Goal: Task Accomplishment & Management: Manage account settings

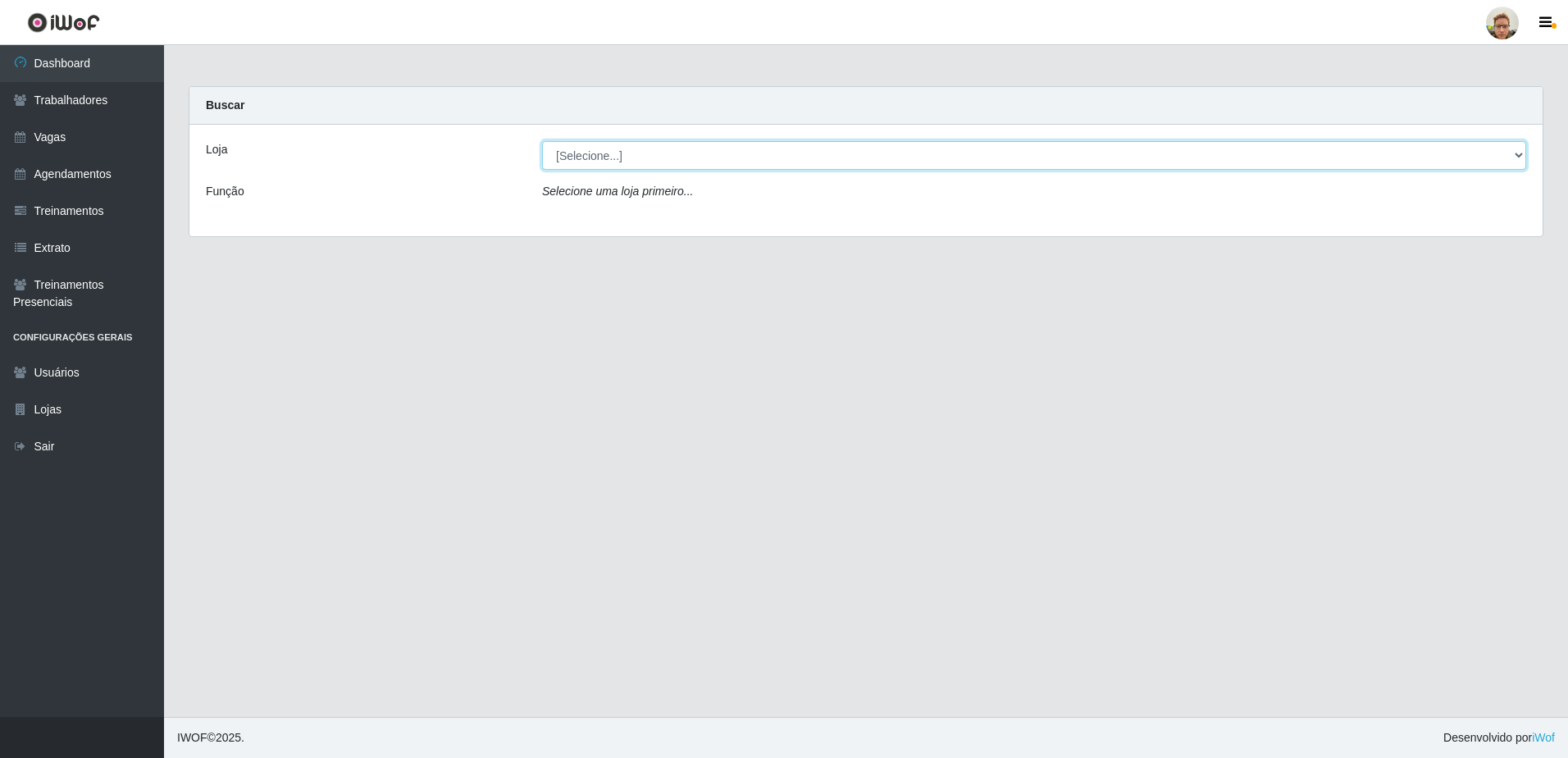
click at [560, 154] on select "[Selecione...] [GEOGRAPHIC_DATA]" at bounding box center [1034, 155] width 984 height 29
select select "168"
click at [543, 141] on select "[Selecione...] [GEOGRAPHIC_DATA]" at bounding box center [1034, 155] width 984 height 29
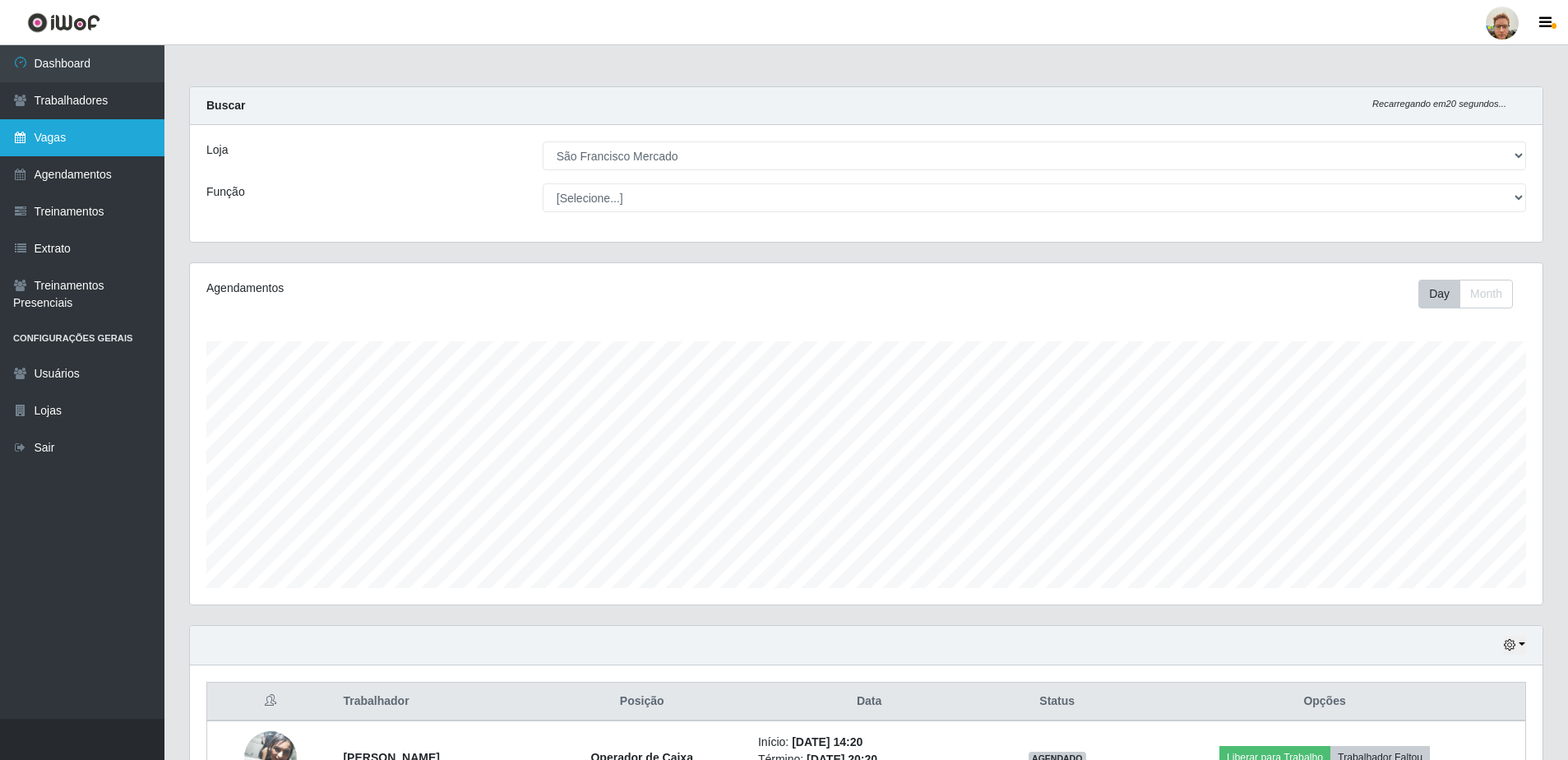
click at [65, 148] on link "Vagas" at bounding box center [82, 137] width 164 height 37
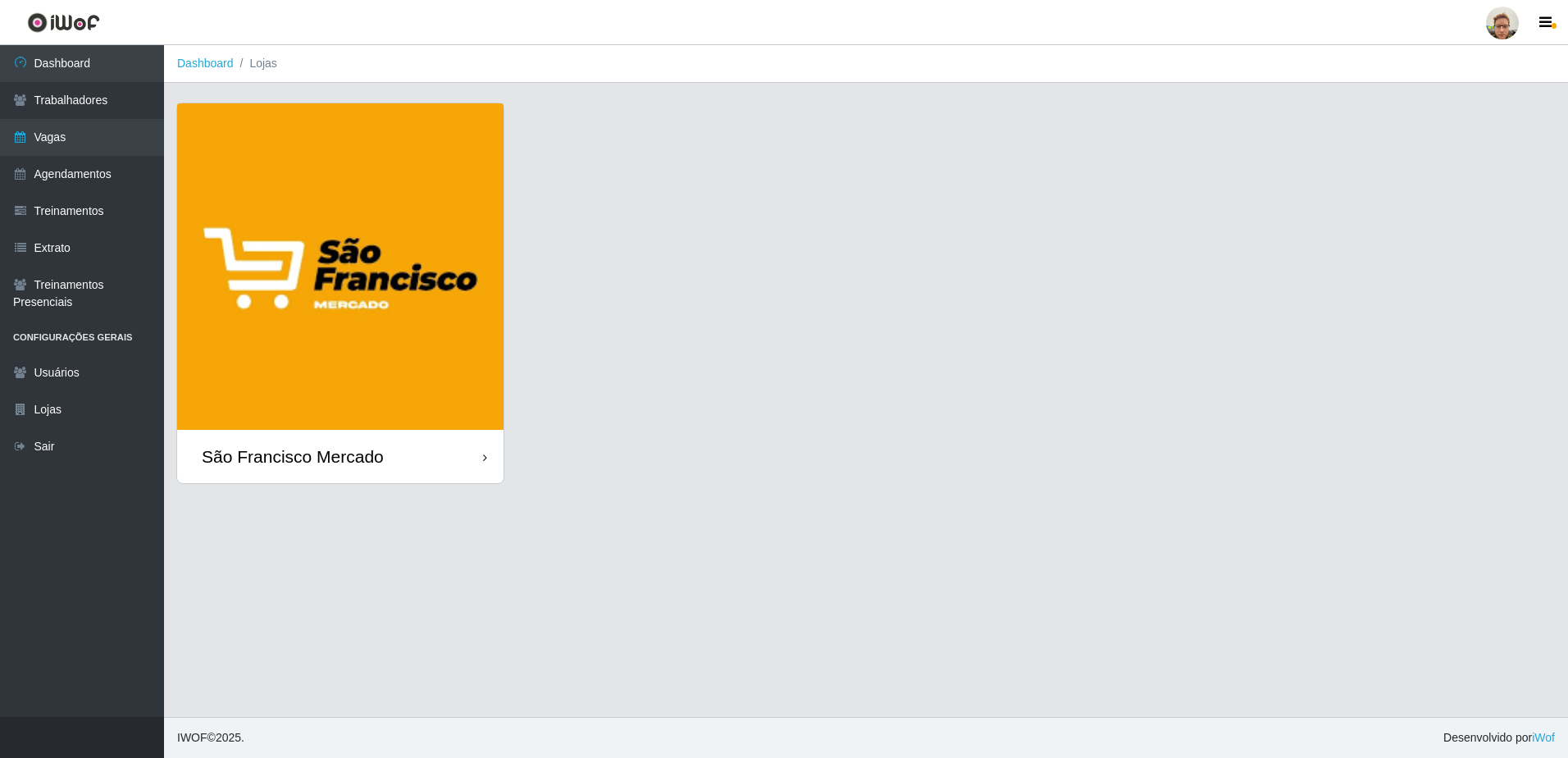
click at [346, 309] on img at bounding box center [340, 266] width 326 height 326
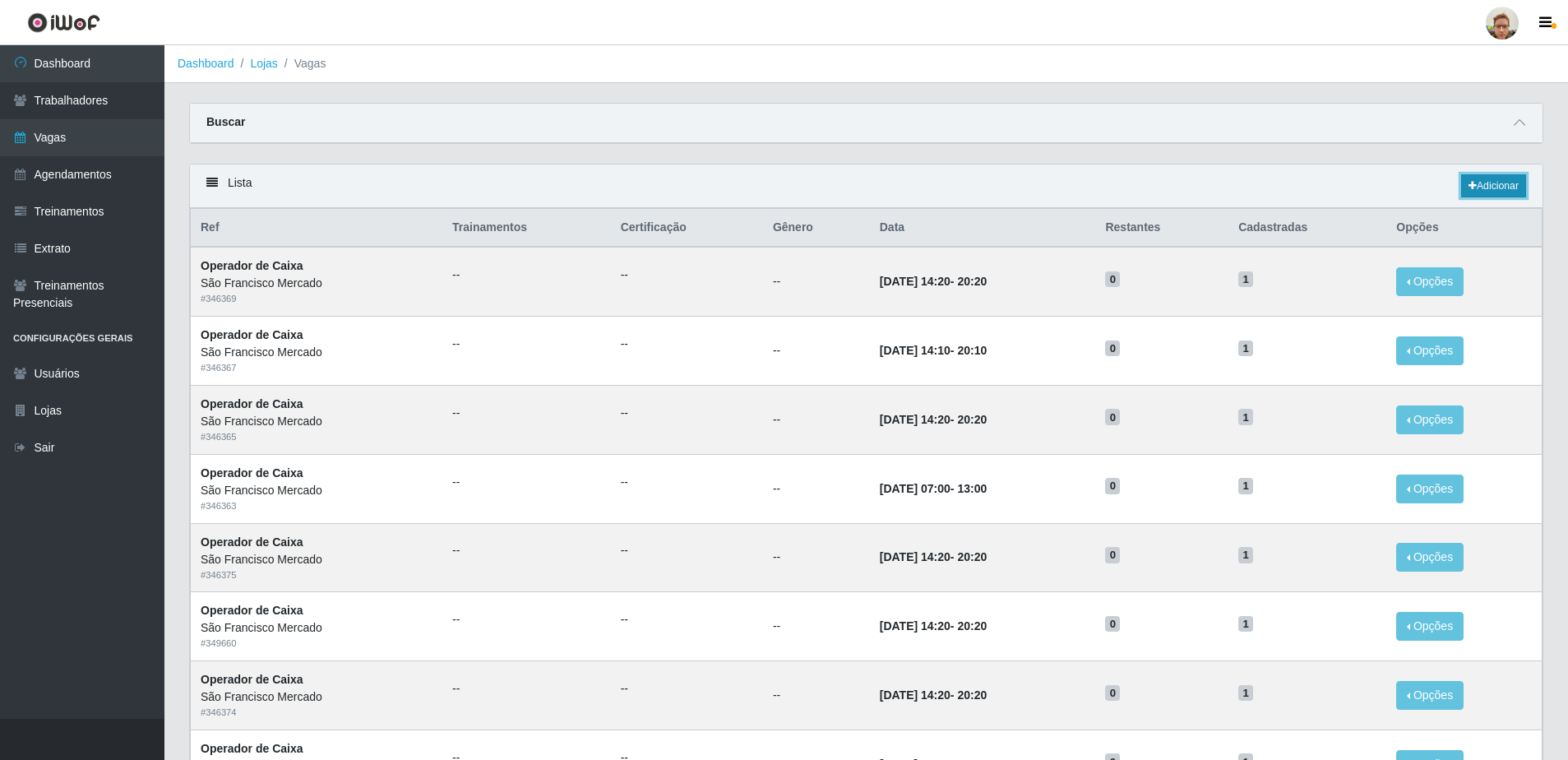
click at [1512, 178] on link "Adicionar" at bounding box center [1493, 185] width 65 height 23
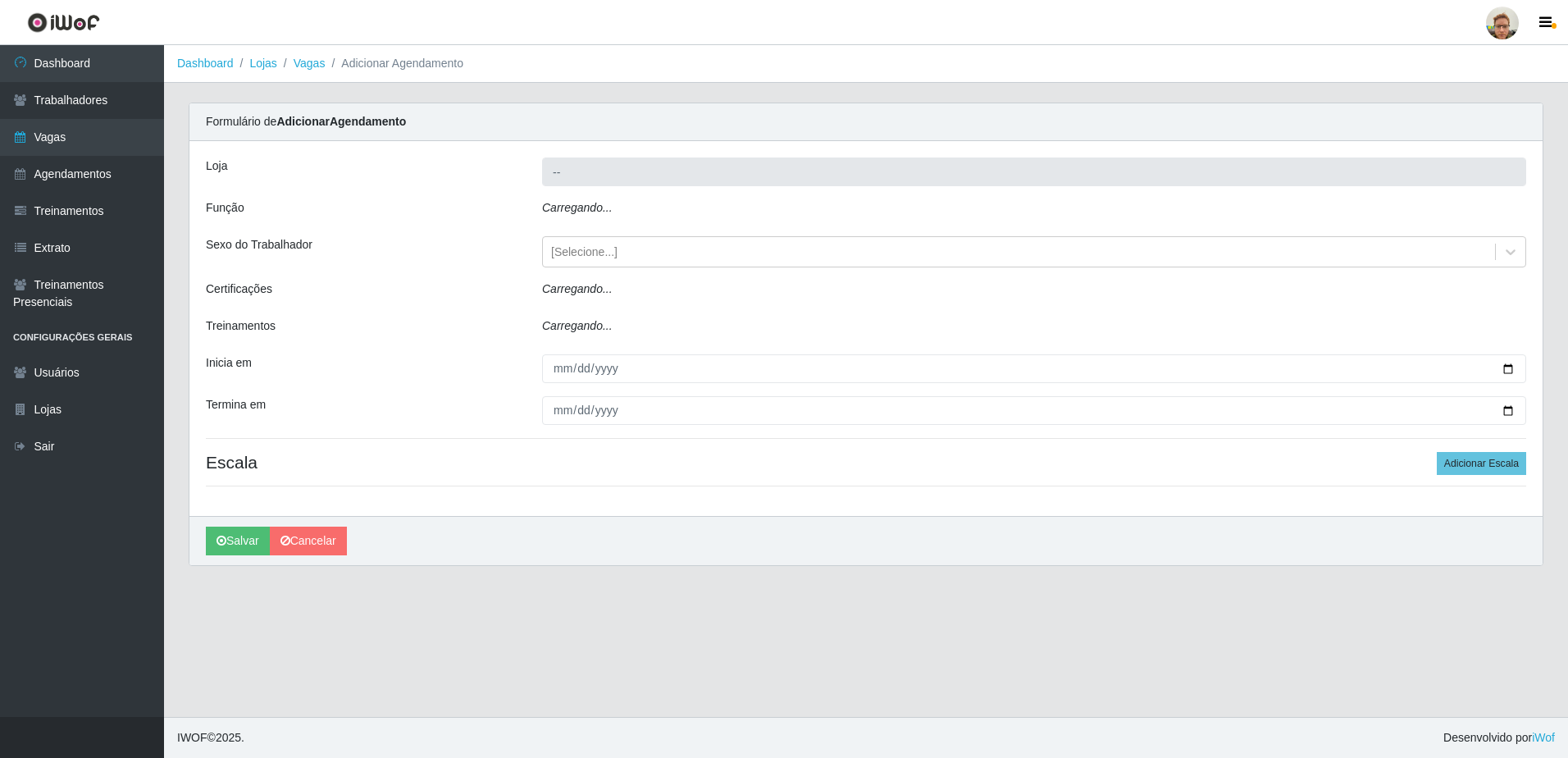
type input "São Francisco Mercado"
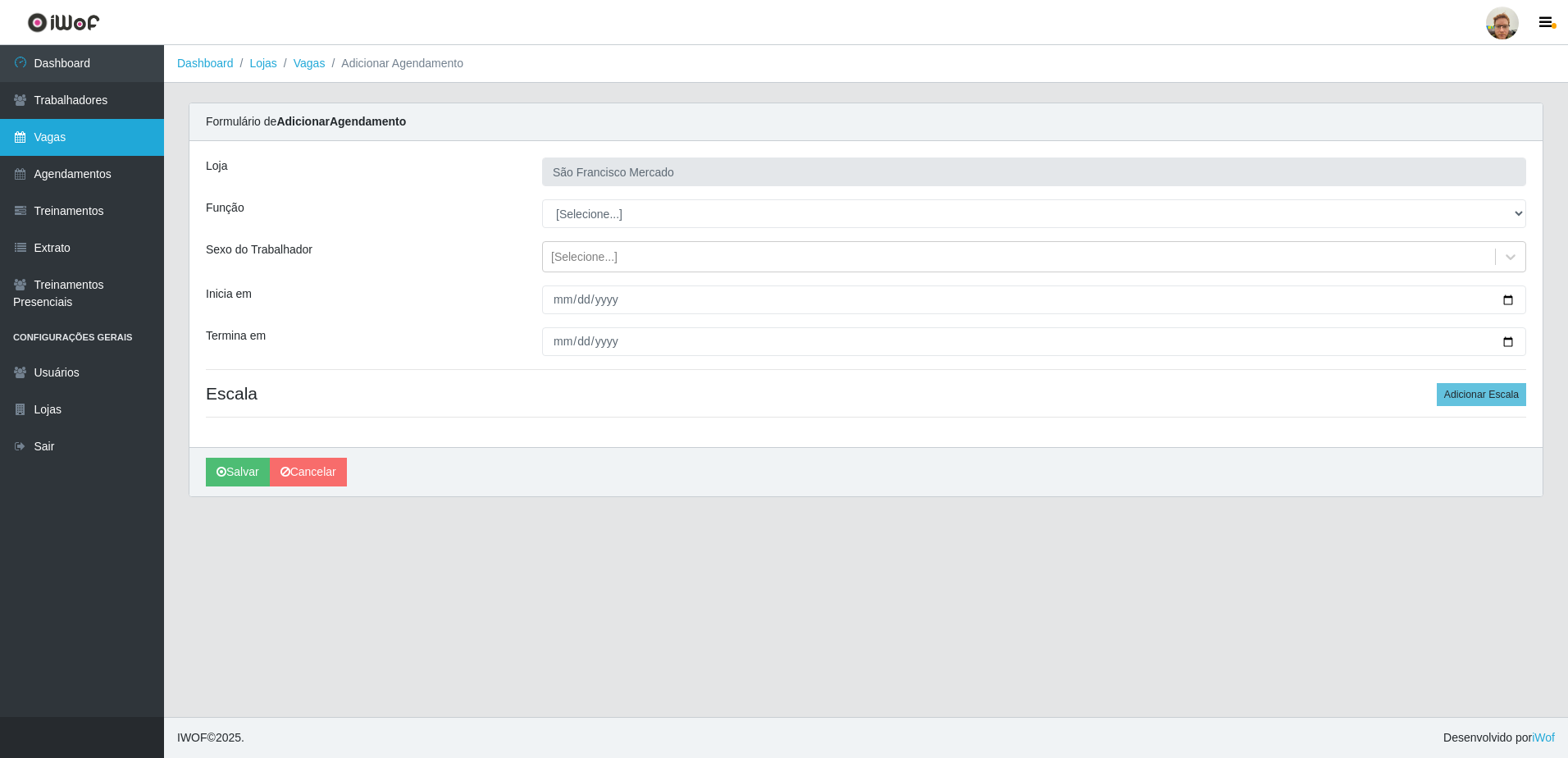
click at [90, 149] on link "Vagas" at bounding box center [81, 137] width 164 height 37
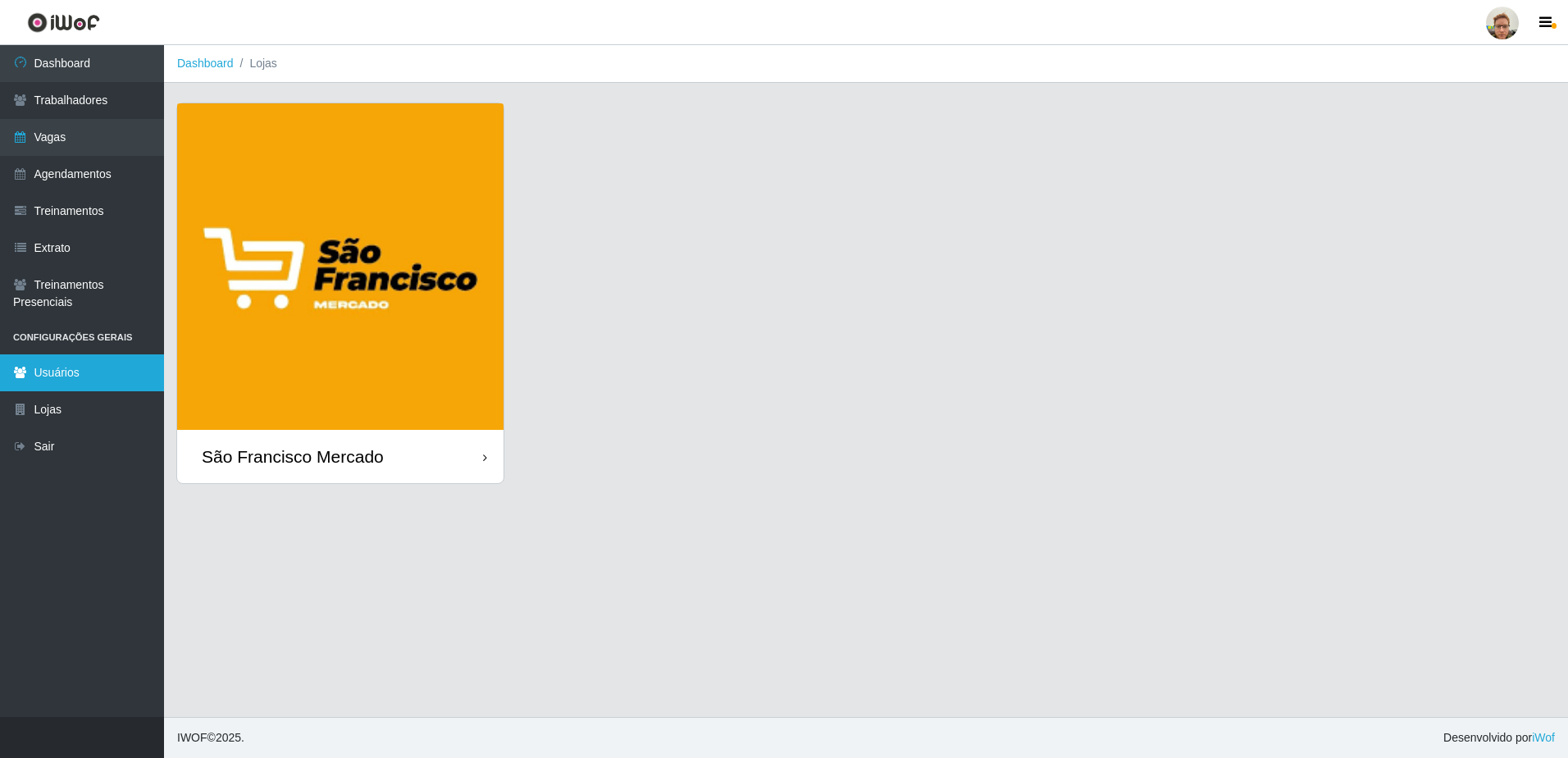
click at [78, 378] on link "Usuários" at bounding box center [81, 373] width 164 height 37
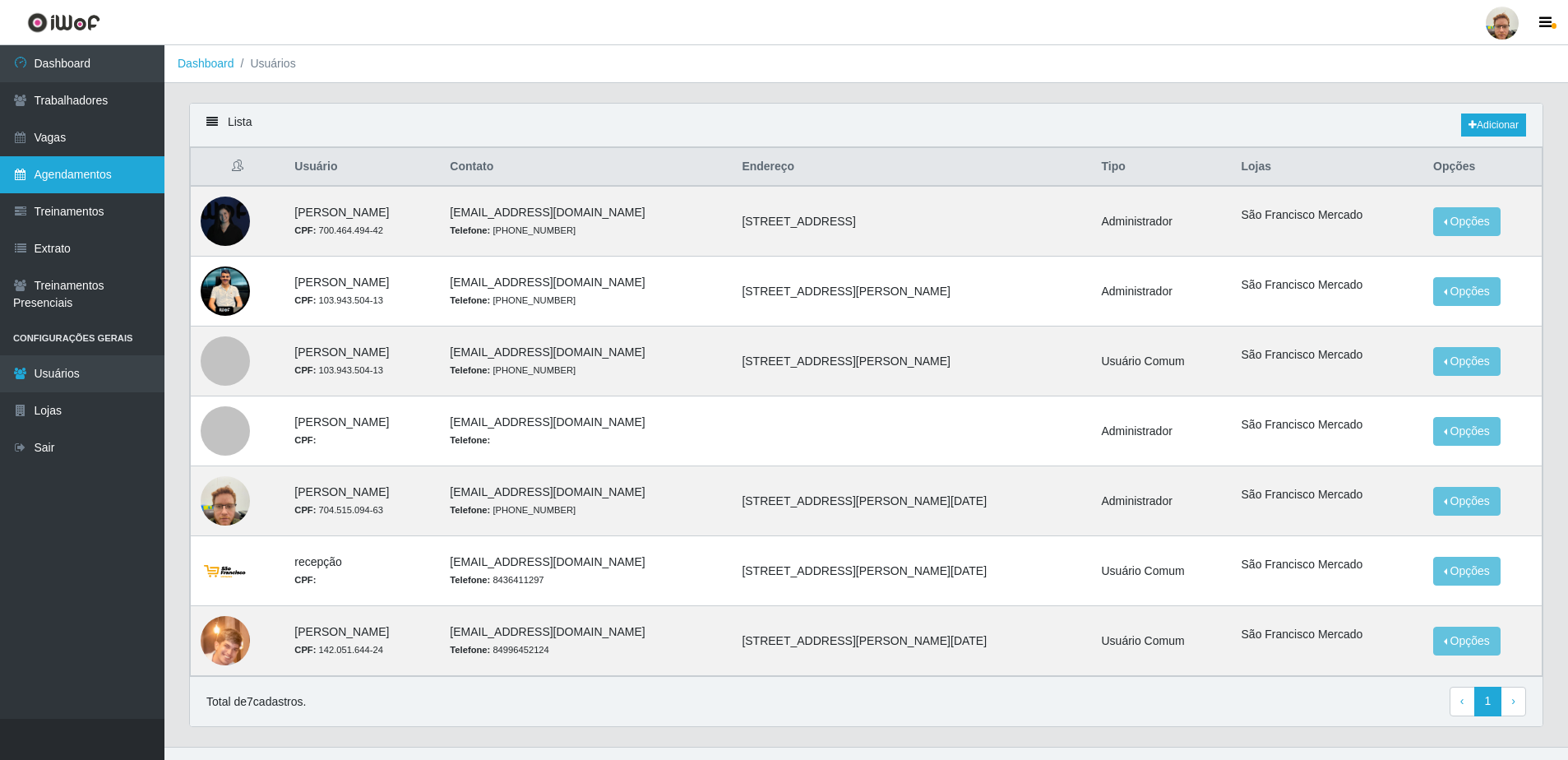
click at [92, 157] on link "Agendamentos" at bounding box center [82, 174] width 164 height 37
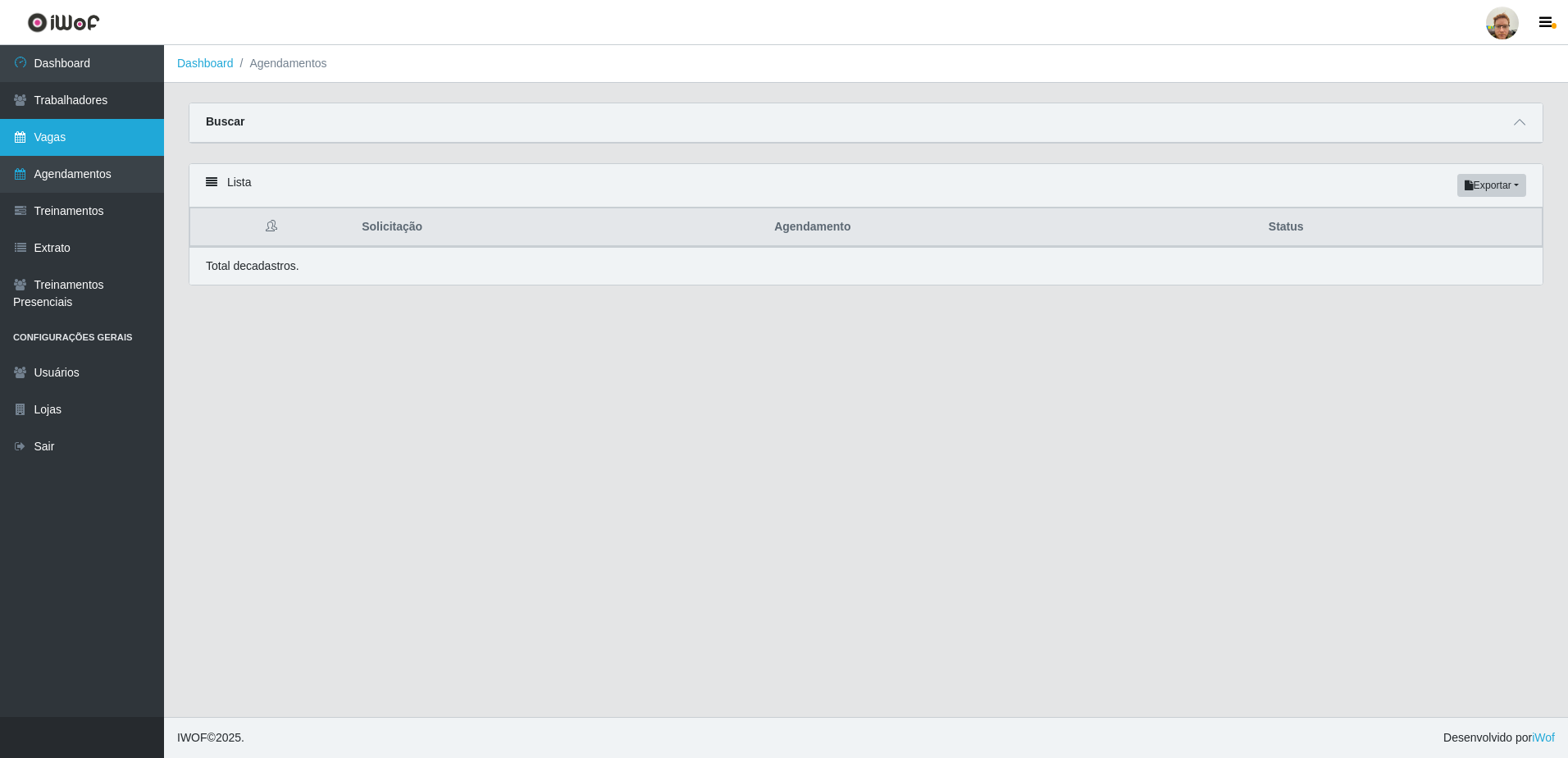
click at [91, 146] on link "Vagas" at bounding box center [81, 137] width 164 height 37
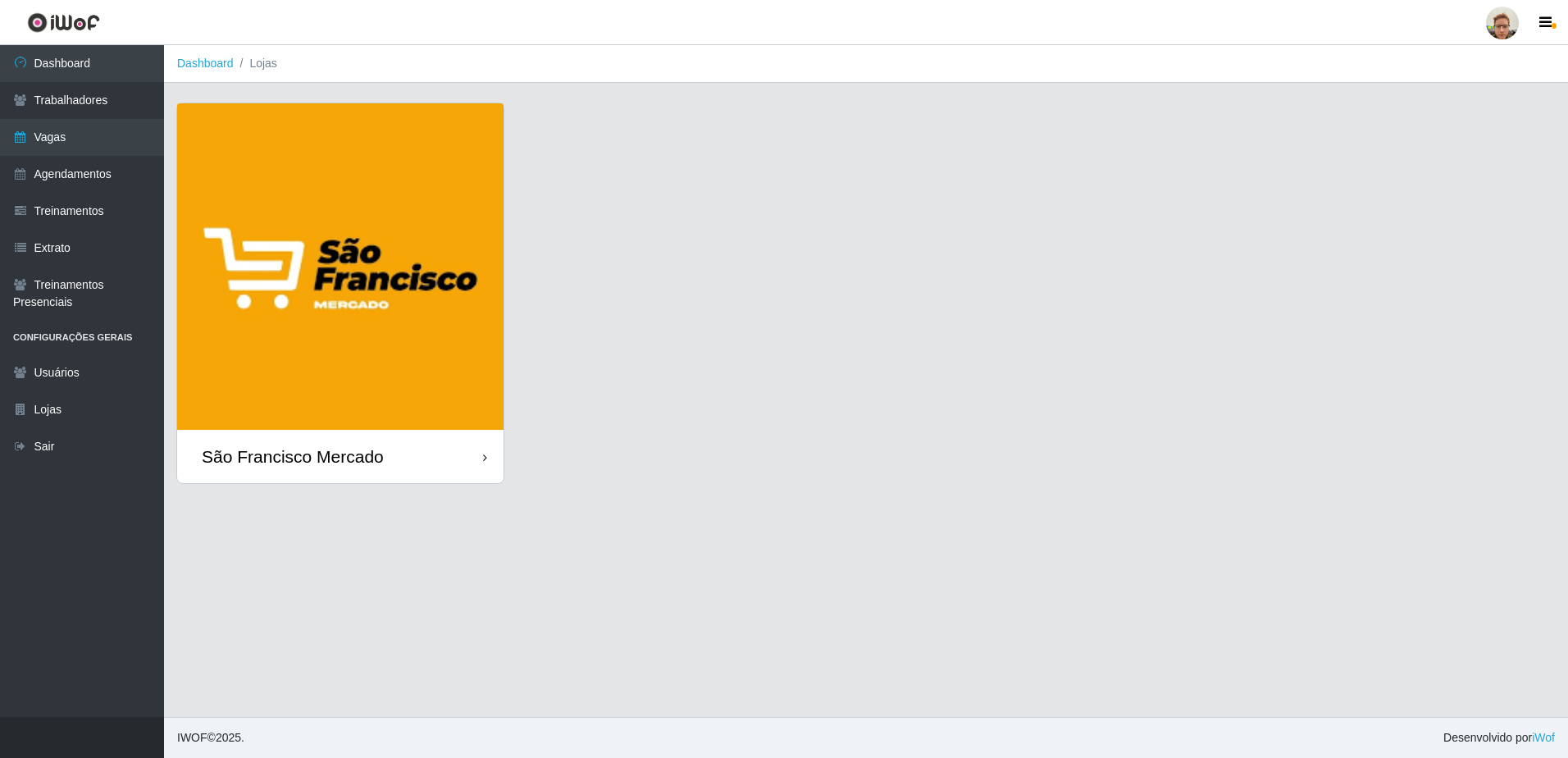
click at [465, 347] on img at bounding box center [340, 266] width 326 height 326
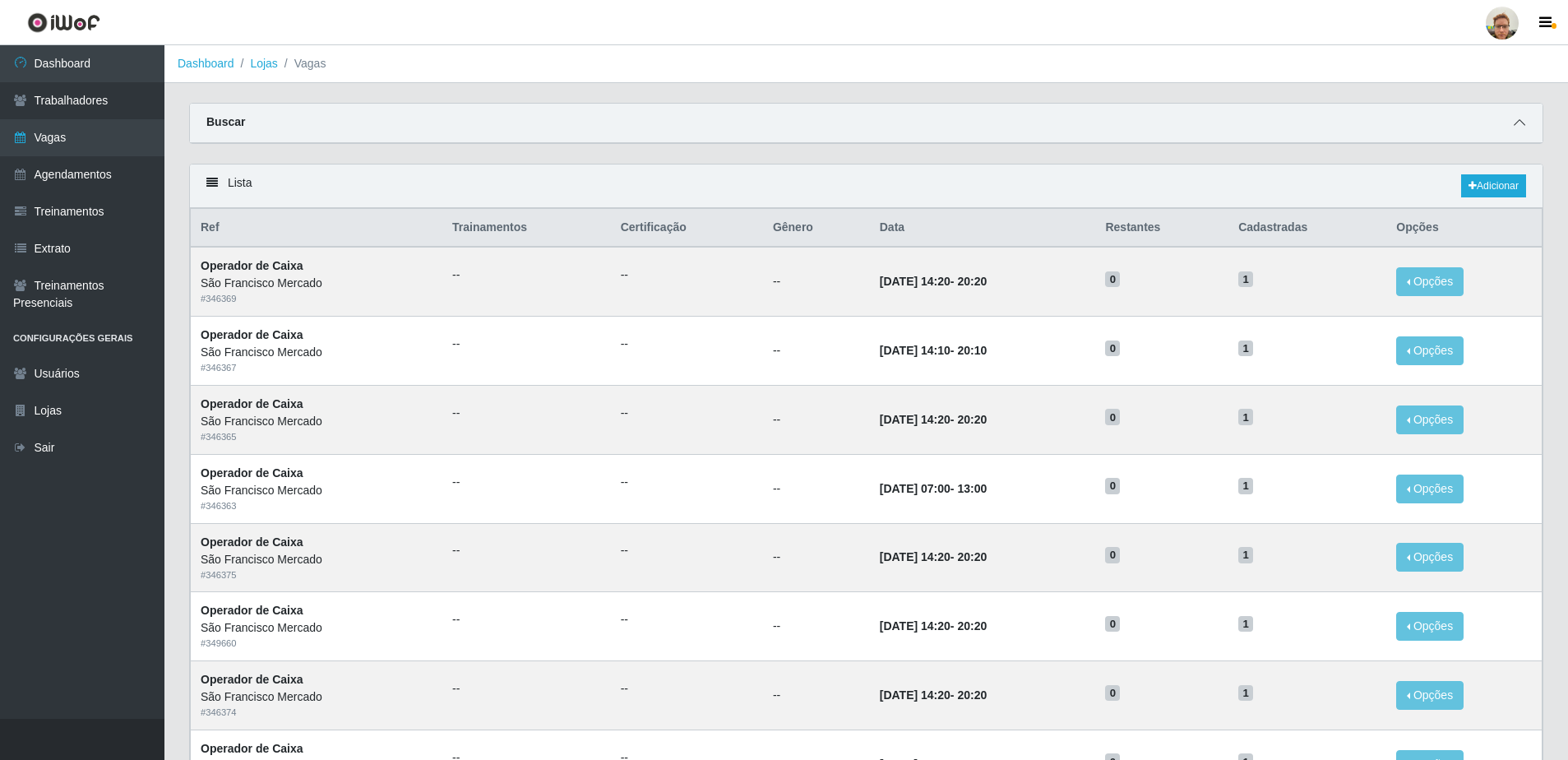
click at [1513, 127] on icon at bounding box center [1519, 123] width 12 height 12
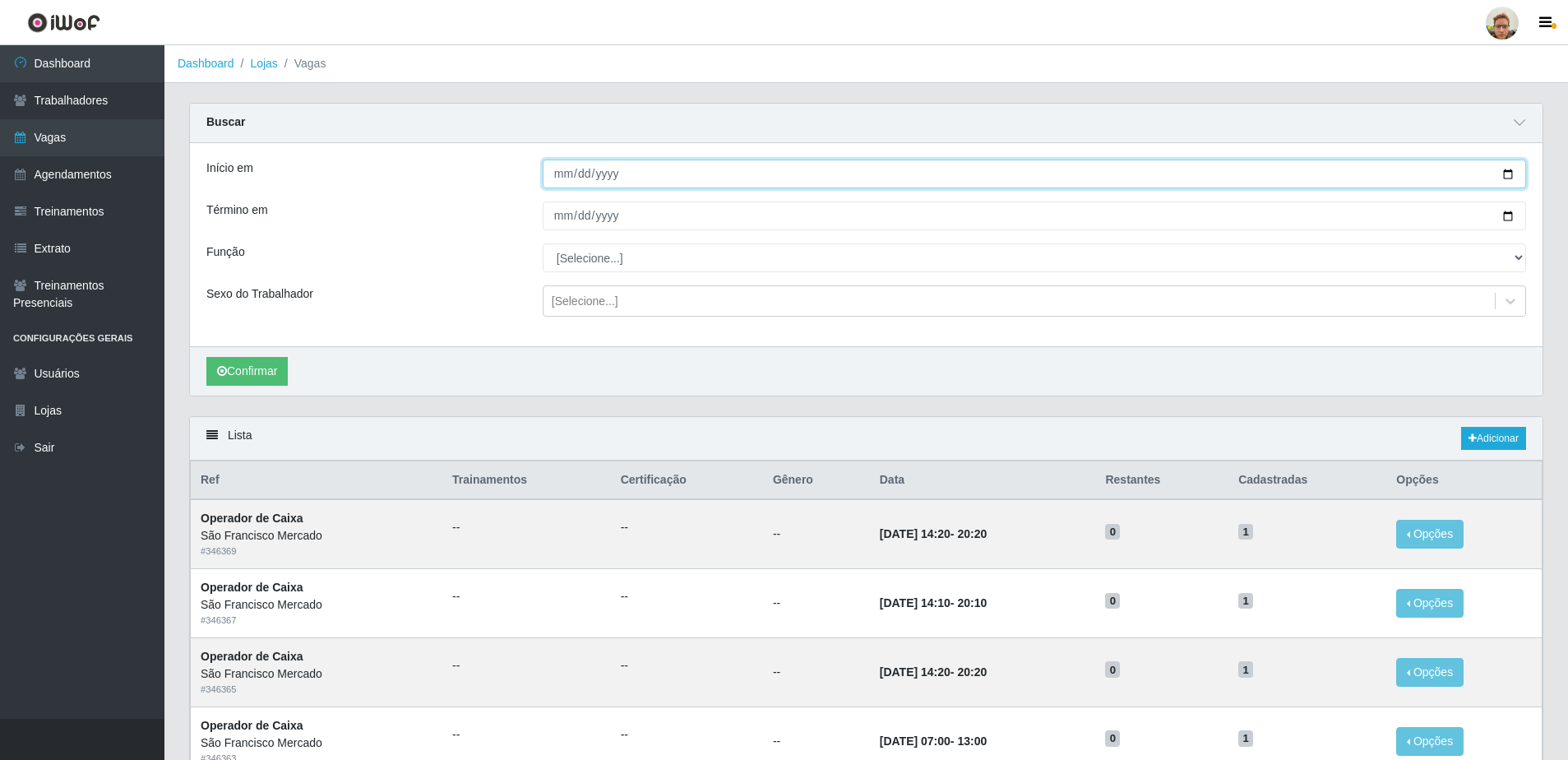
click at [1502, 173] on input "Início em" at bounding box center [1034, 173] width 983 height 29
type input "[DATE]"
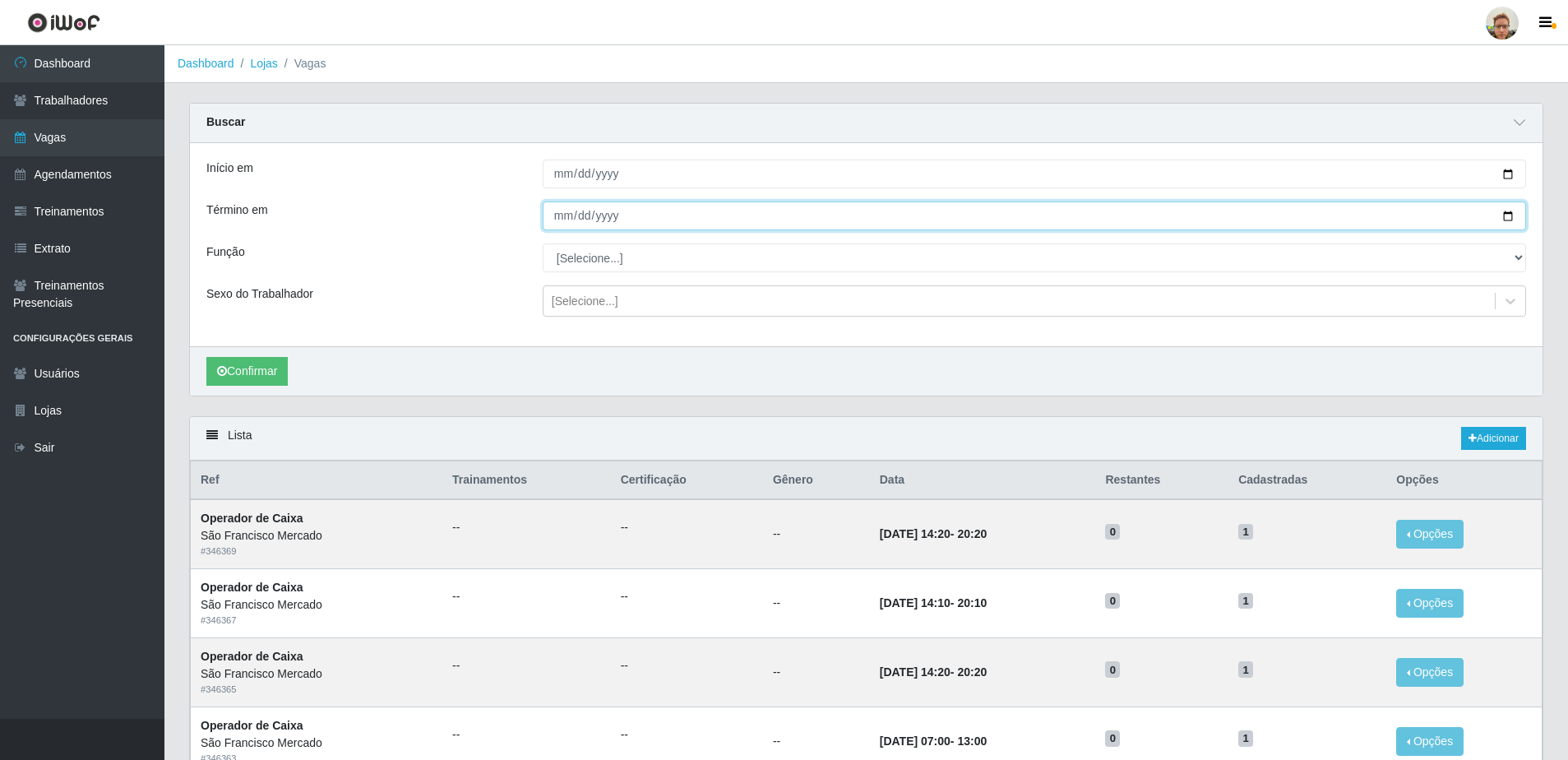
click at [1501, 209] on input "Término em" at bounding box center [1034, 215] width 983 height 29
type input "[DATE]"
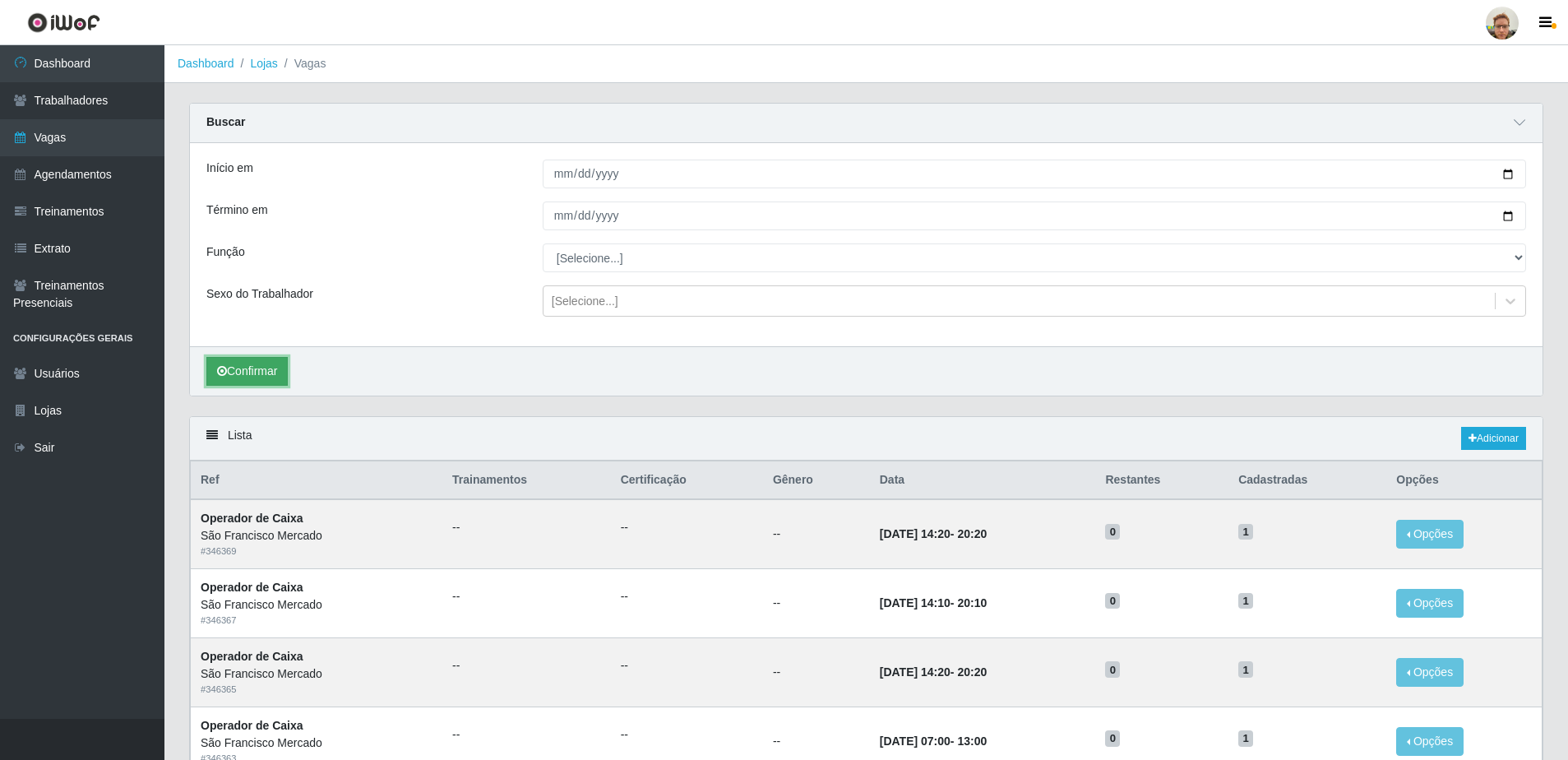
click at [264, 365] on button "Confirmar" at bounding box center [247, 371] width 82 height 29
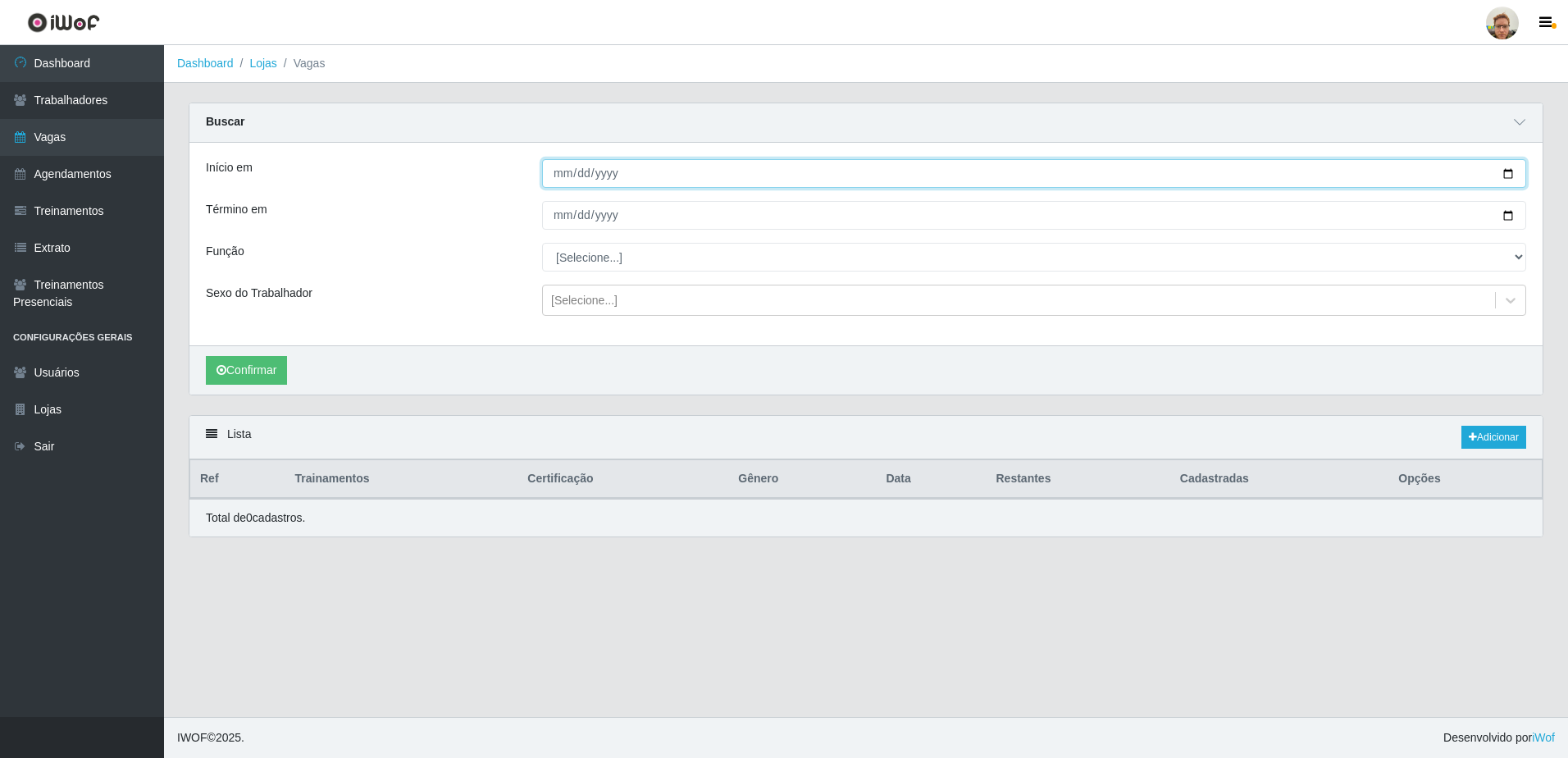
click at [1510, 174] on input "[DATE]" at bounding box center [1034, 173] width 984 height 29
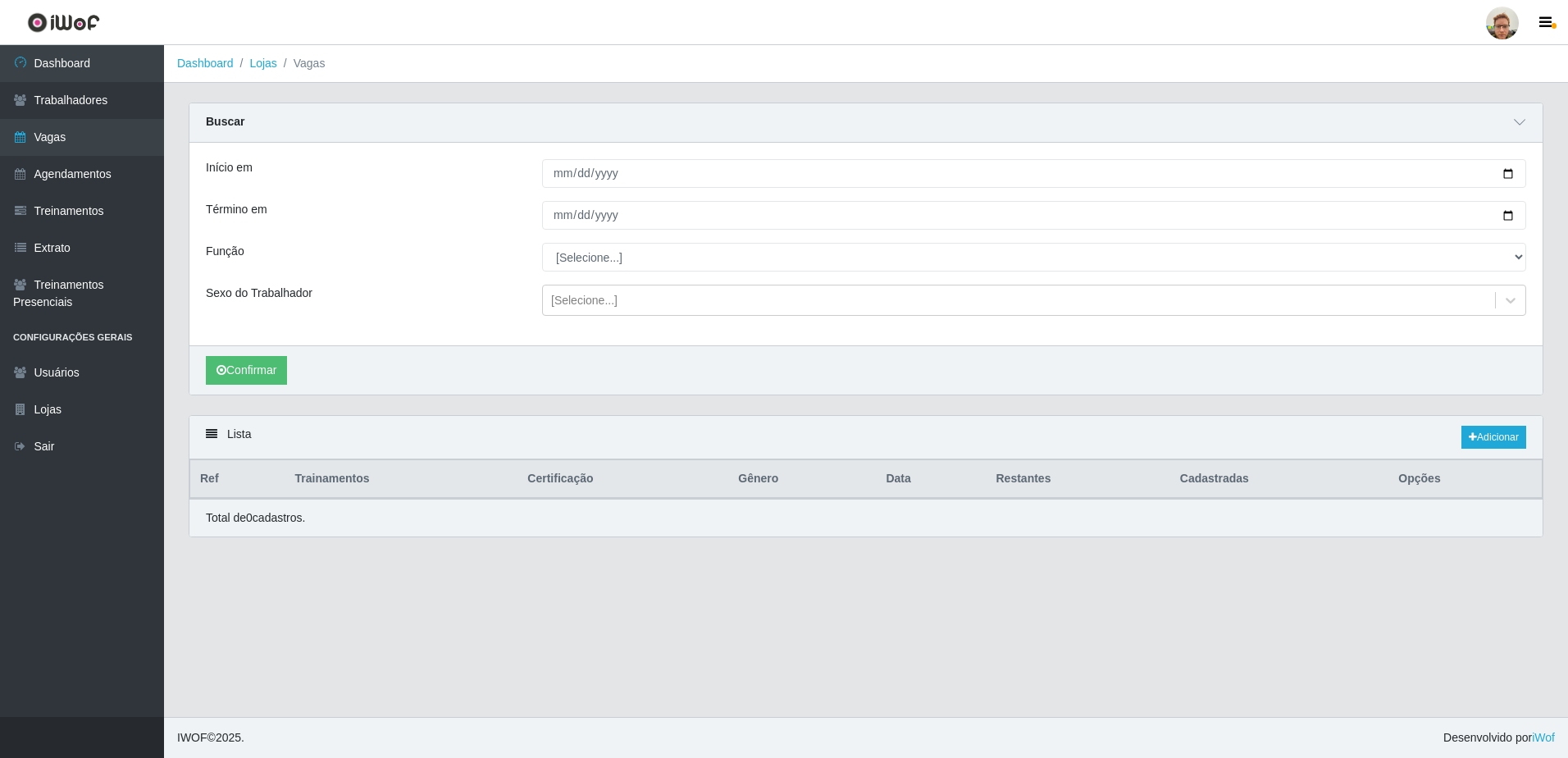
click at [386, 263] on div "Função" at bounding box center [362, 256] width 336 height 29
click at [47, 157] on link "Agendamentos" at bounding box center [81, 174] width 164 height 37
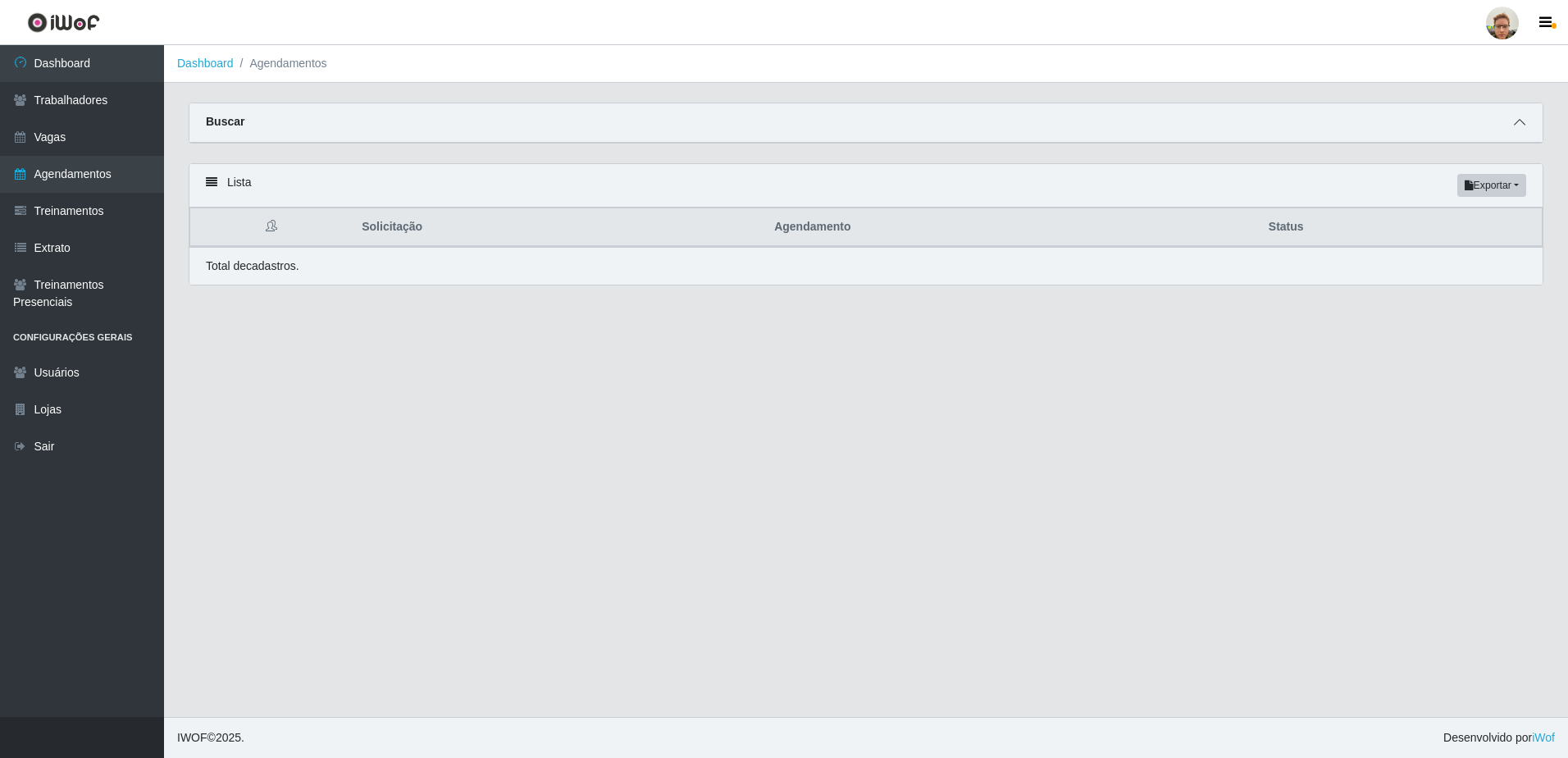
click at [1523, 121] on icon at bounding box center [1520, 122] width 12 height 12
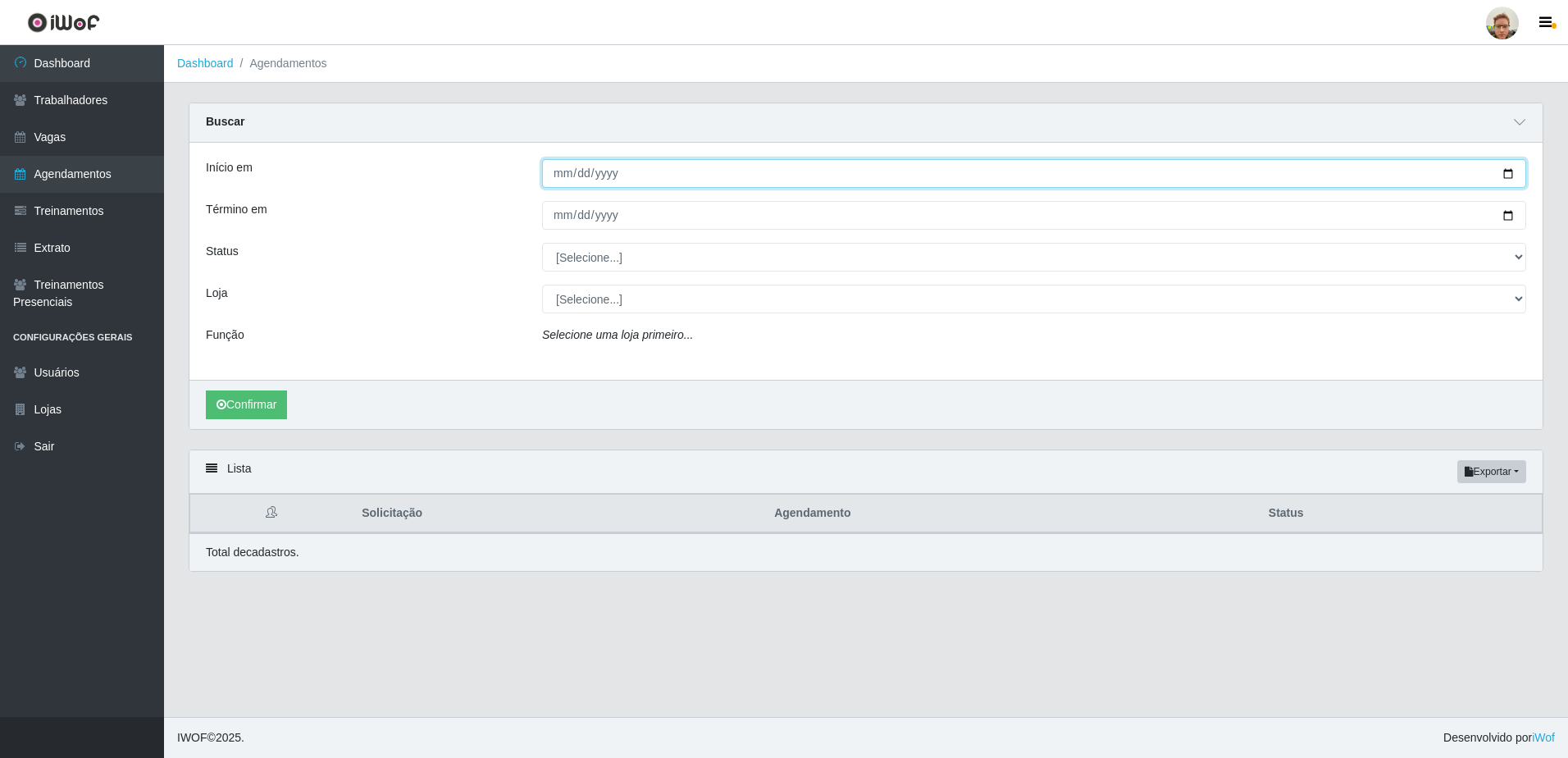
click at [1507, 175] on input "Início em" at bounding box center [1034, 173] width 984 height 29
type input "[DATE]"
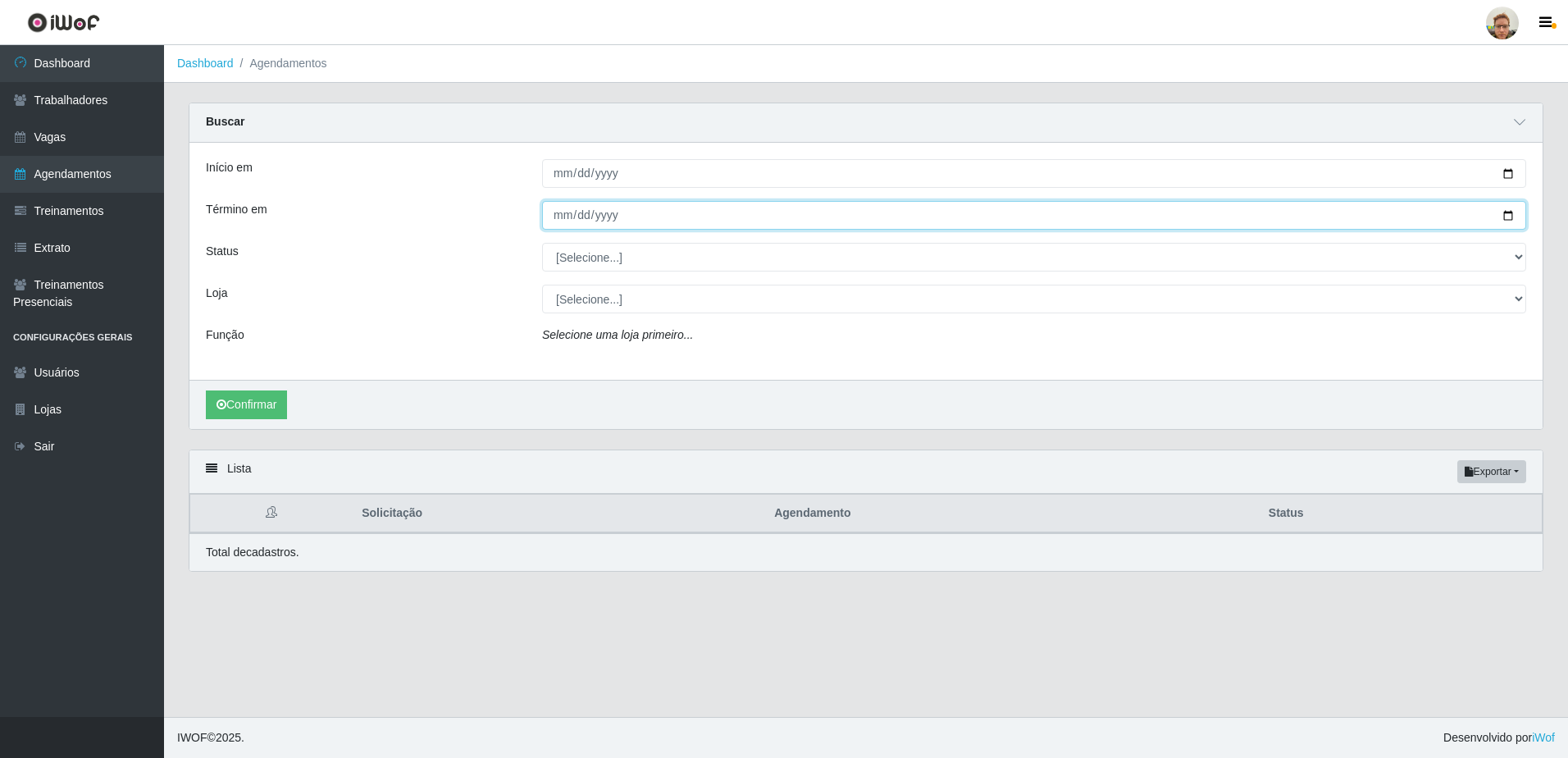
click at [1502, 212] on input "Término em" at bounding box center [1034, 215] width 984 height 29
type input "[DATE]"
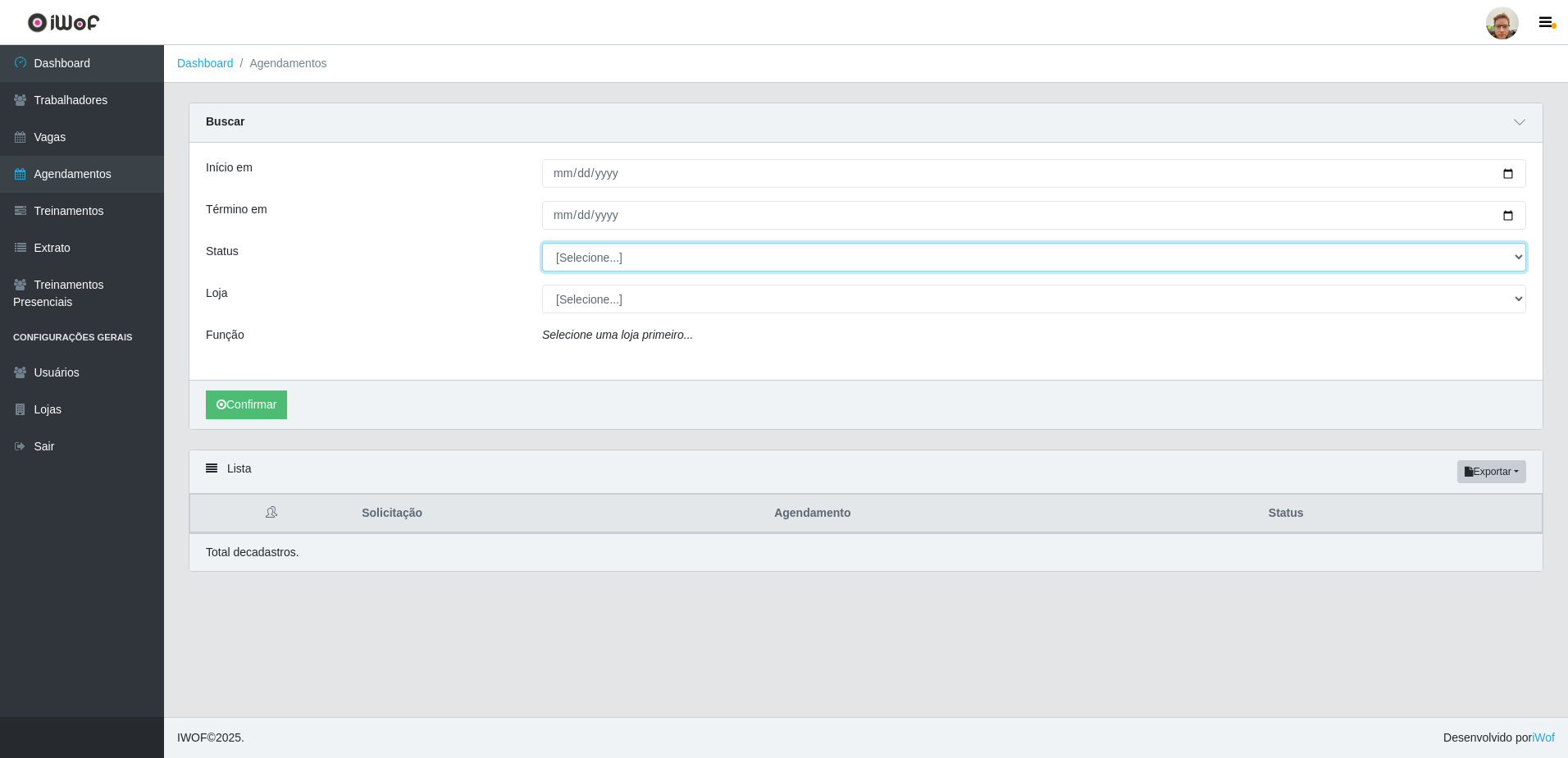
click at [580, 254] on select "[Selecione...] AGENDADO AGUARDANDO LIBERAR EM ANDAMENTO EM REVISÃO FINALIZADO C…" at bounding box center [1034, 256] width 984 height 29
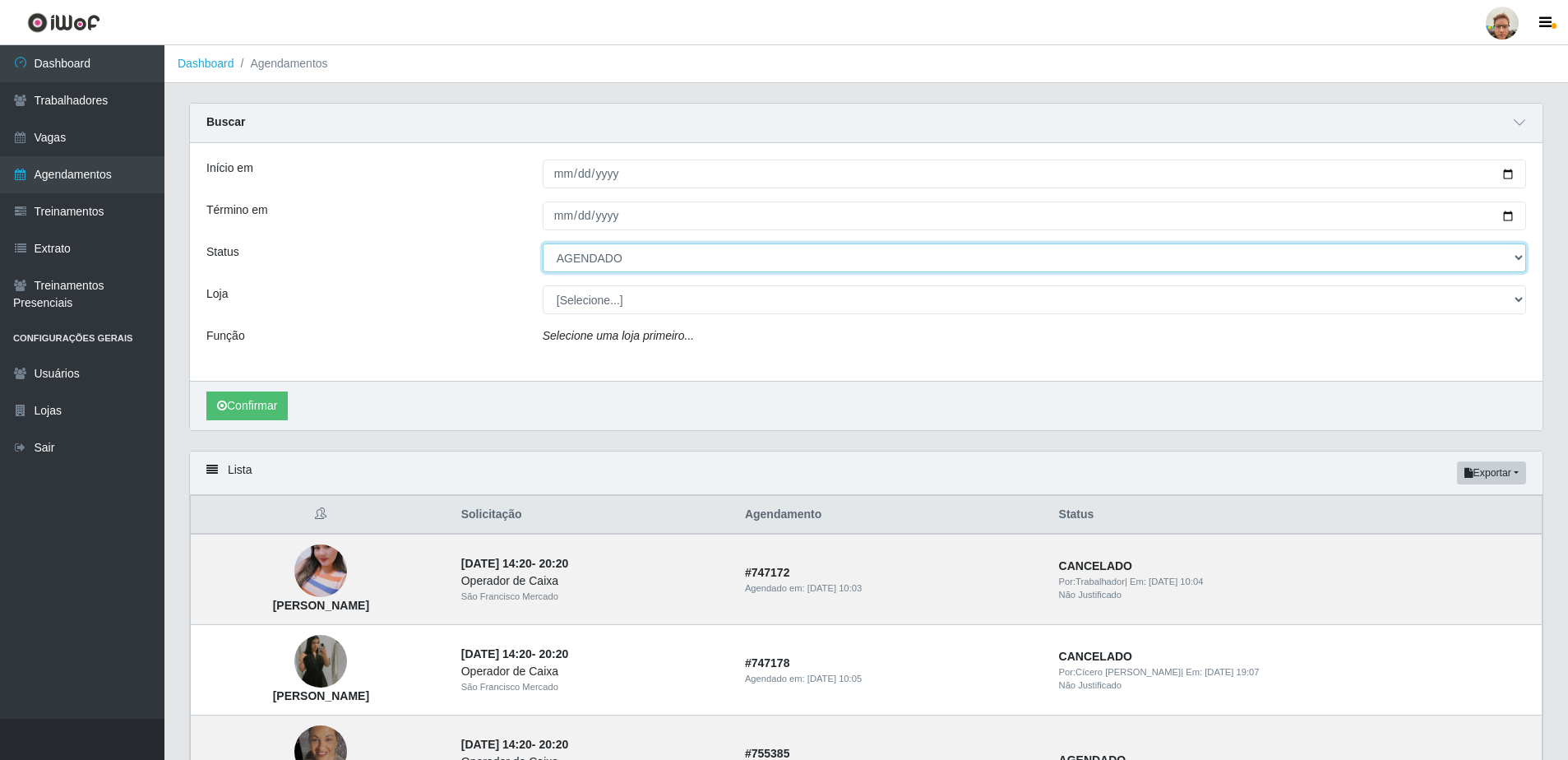
click at [543, 244] on select "[Selecione...] AGENDADO AGUARDANDO LIBERAR EM ANDAMENTO EM REVISÃO FINALIZADO C…" at bounding box center [1034, 257] width 983 height 29
click at [594, 257] on select "[Selecione...] AGENDADO AGUARDANDO LIBERAR EM ANDAMENTO EM REVISÃO FINALIZADO C…" at bounding box center [1034, 257] width 983 height 29
select select "FINALIZADO"
click at [543, 244] on select "[Selecione...] AGENDADO AGUARDANDO LIBERAR EM ANDAMENTO EM REVISÃO FINALIZADO C…" at bounding box center [1034, 257] width 983 height 29
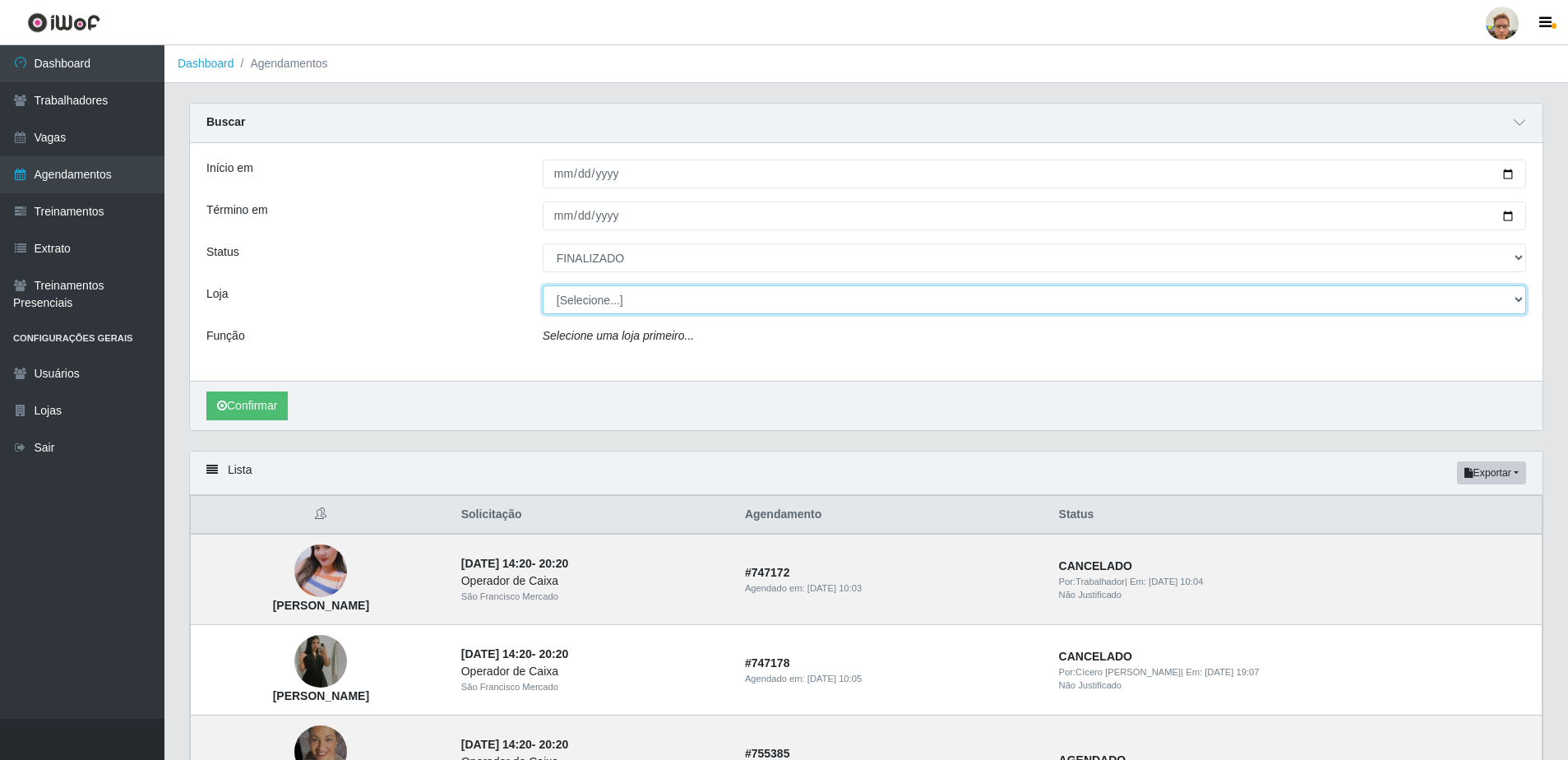
click at [604, 288] on select "[Selecione...] [GEOGRAPHIC_DATA]" at bounding box center [1034, 299] width 983 height 29
select select "168"
click at [543, 286] on select "[Selecione...] [GEOGRAPHIC_DATA]" at bounding box center [1034, 299] width 983 height 29
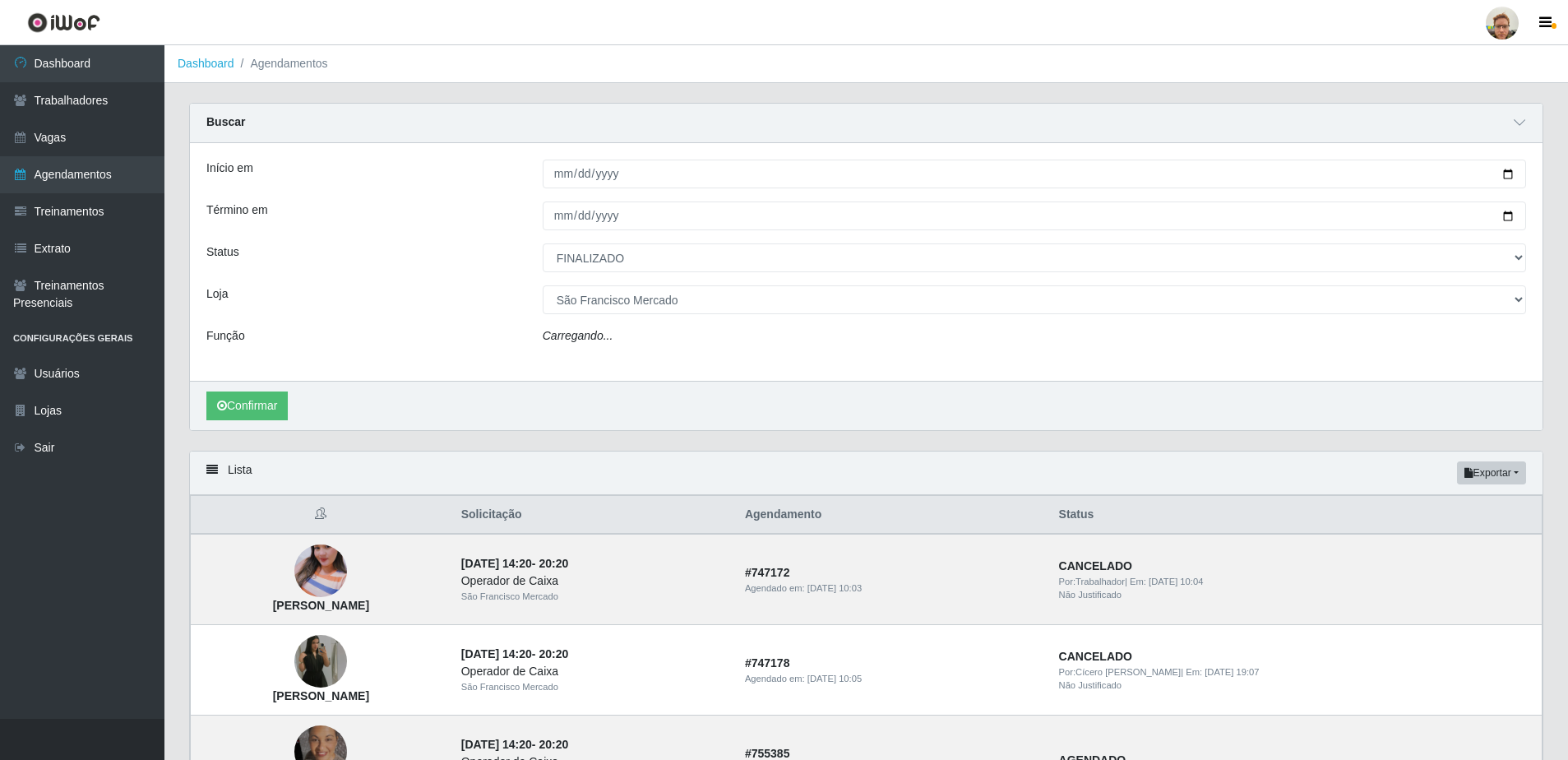
click at [608, 337] on icon "Carregando..." at bounding box center [578, 335] width 71 height 13
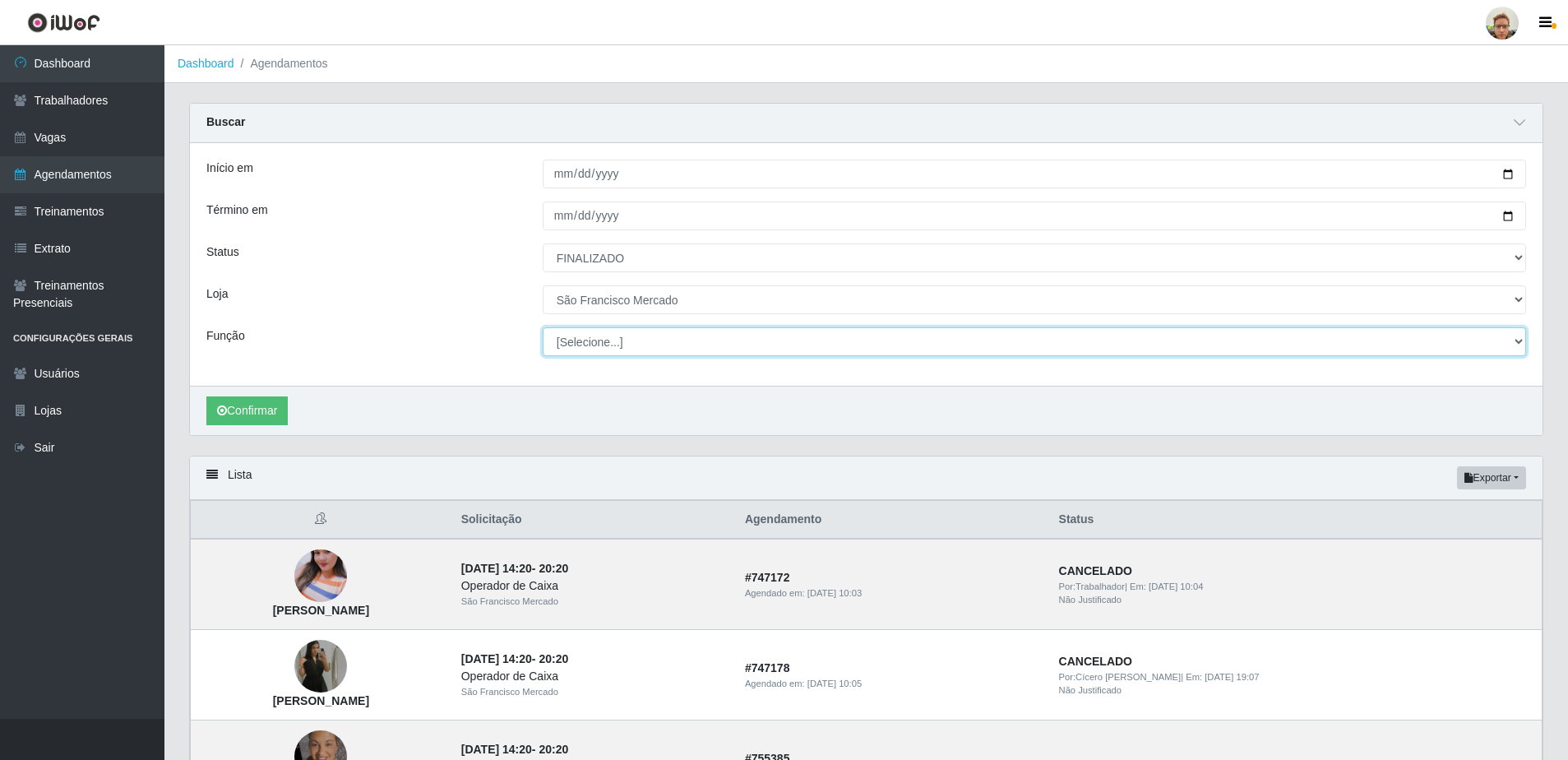
click at [608, 342] on select "[Selecione...] Balconista de Açougue [PERSON_NAME] de Açougue + Balconista de A…" at bounding box center [1034, 341] width 983 height 29
select select "24"
click at [543, 328] on select "[Selecione...] Balconista de Açougue [PERSON_NAME] de Açougue + Balconista de A…" at bounding box center [1034, 341] width 983 height 29
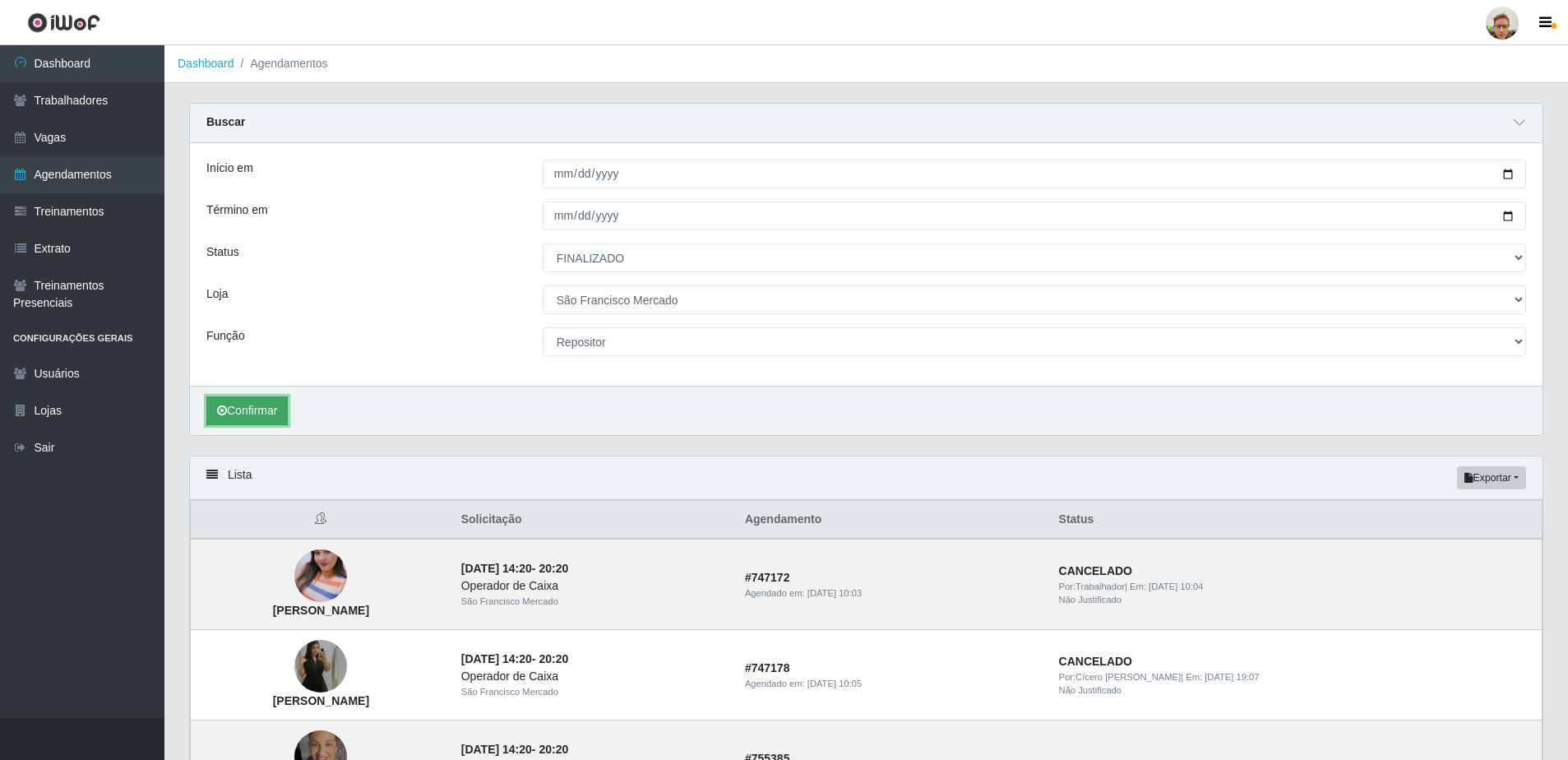
click at [278, 411] on button "Confirmar" at bounding box center [247, 410] width 82 height 29
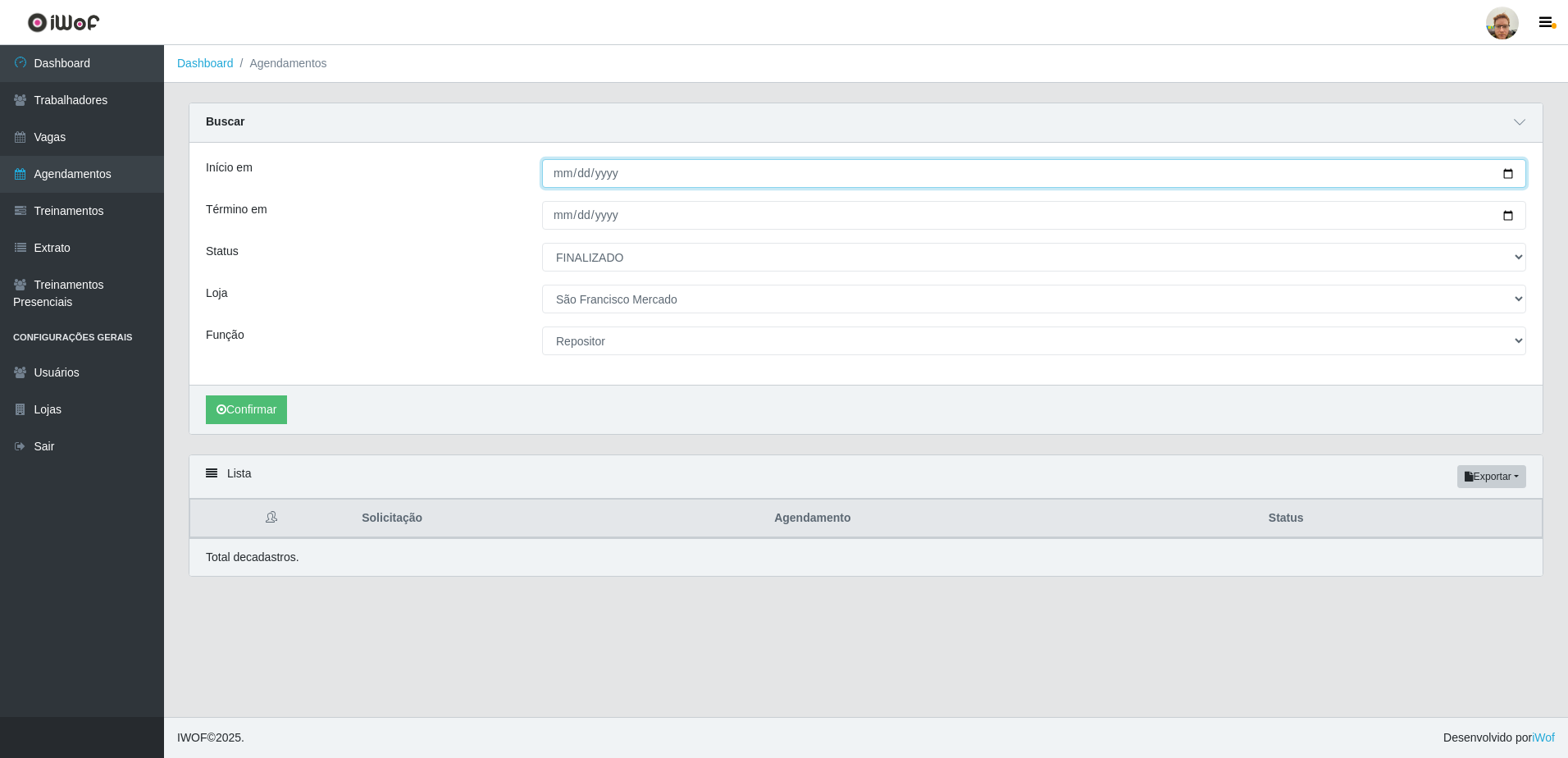
click at [1505, 173] on input "[DATE]" at bounding box center [1034, 173] width 984 height 29
type input "[DATE]"
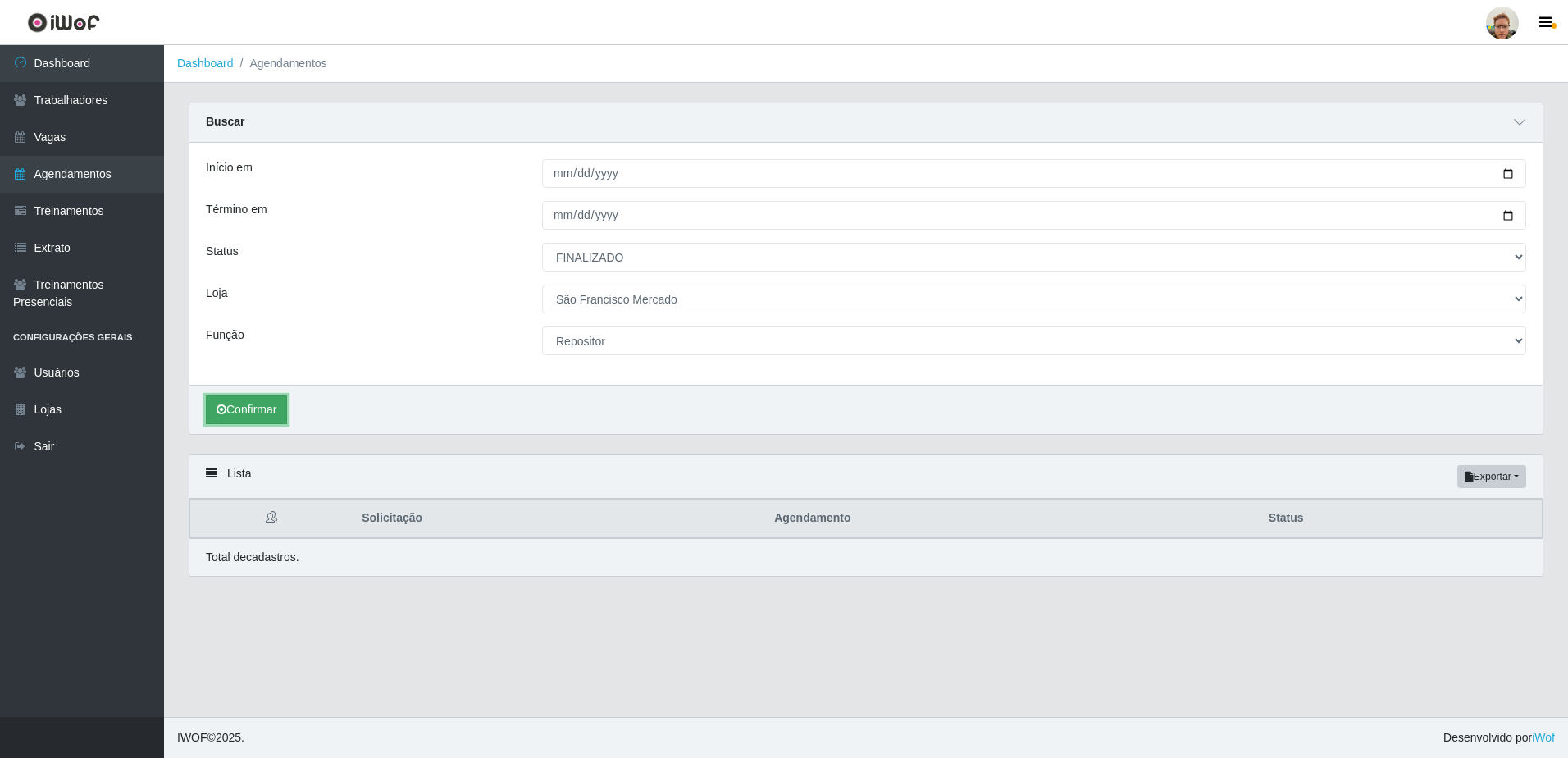
click at [244, 413] on button "Confirmar" at bounding box center [246, 409] width 81 height 29
click at [245, 402] on button "Confirmar" at bounding box center [246, 409] width 81 height 29
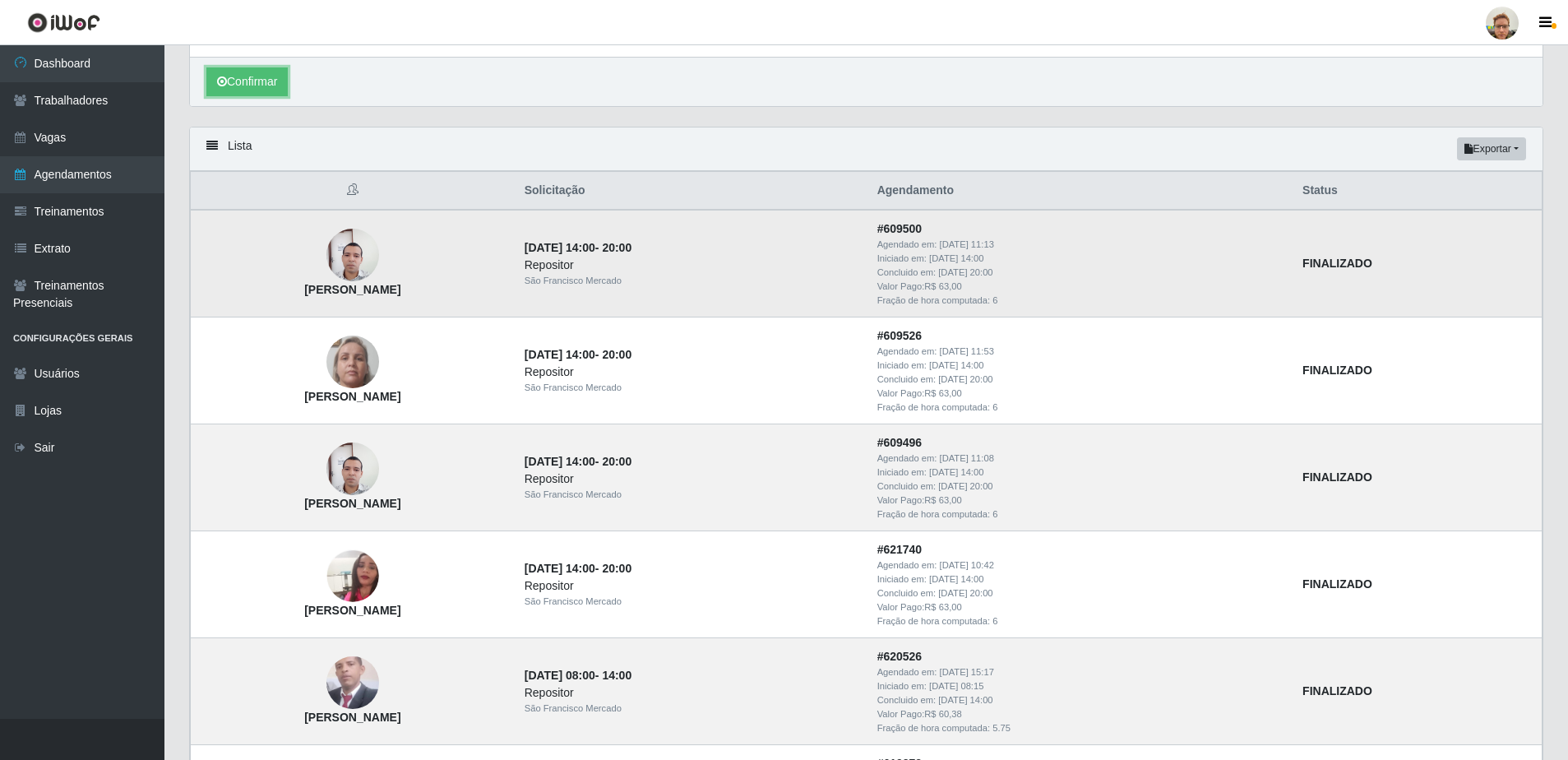
scroll to position [822, 0]
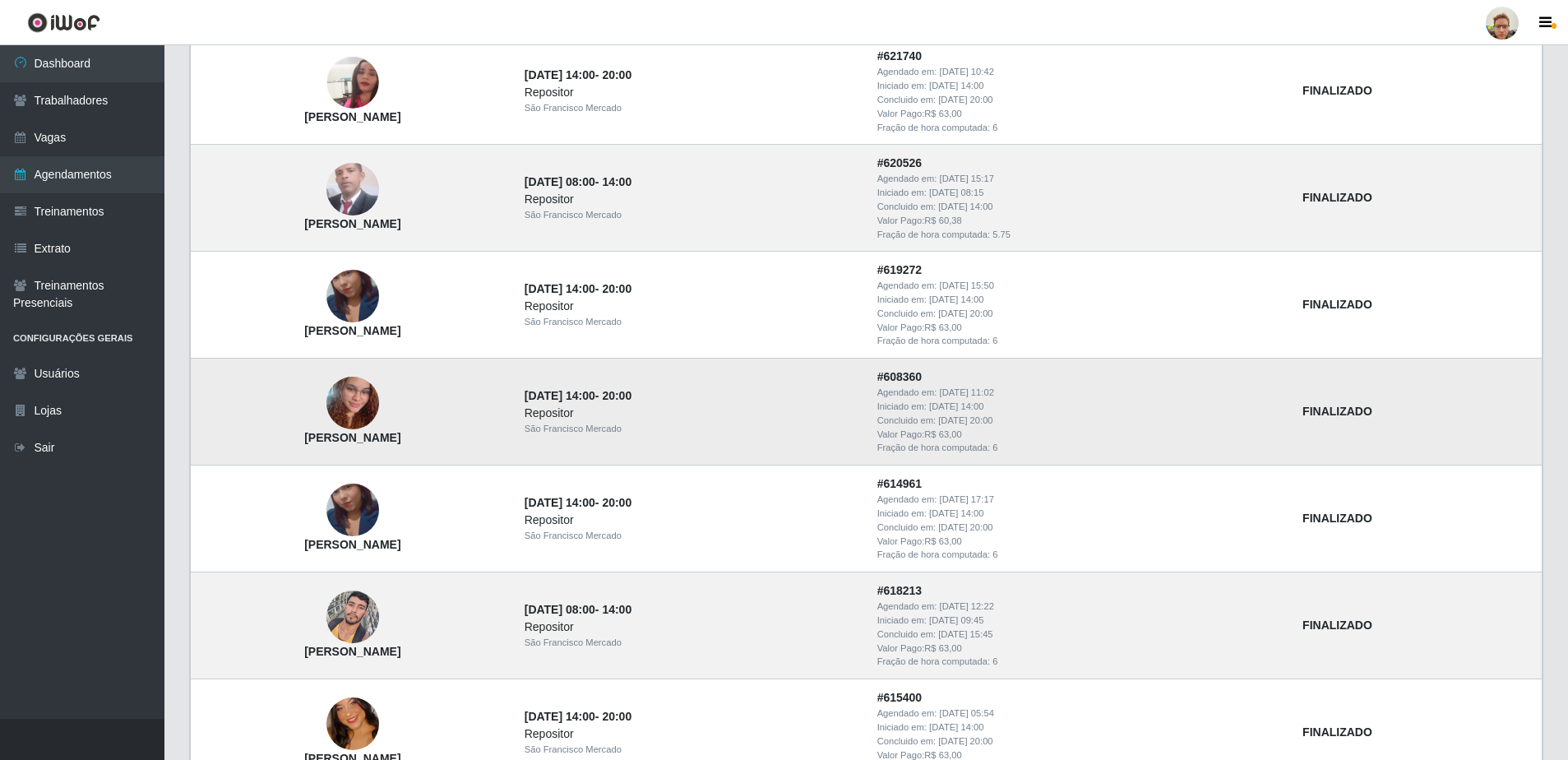
click at [379, 413] on img at bounding box center [353, 402] width 53 height 94
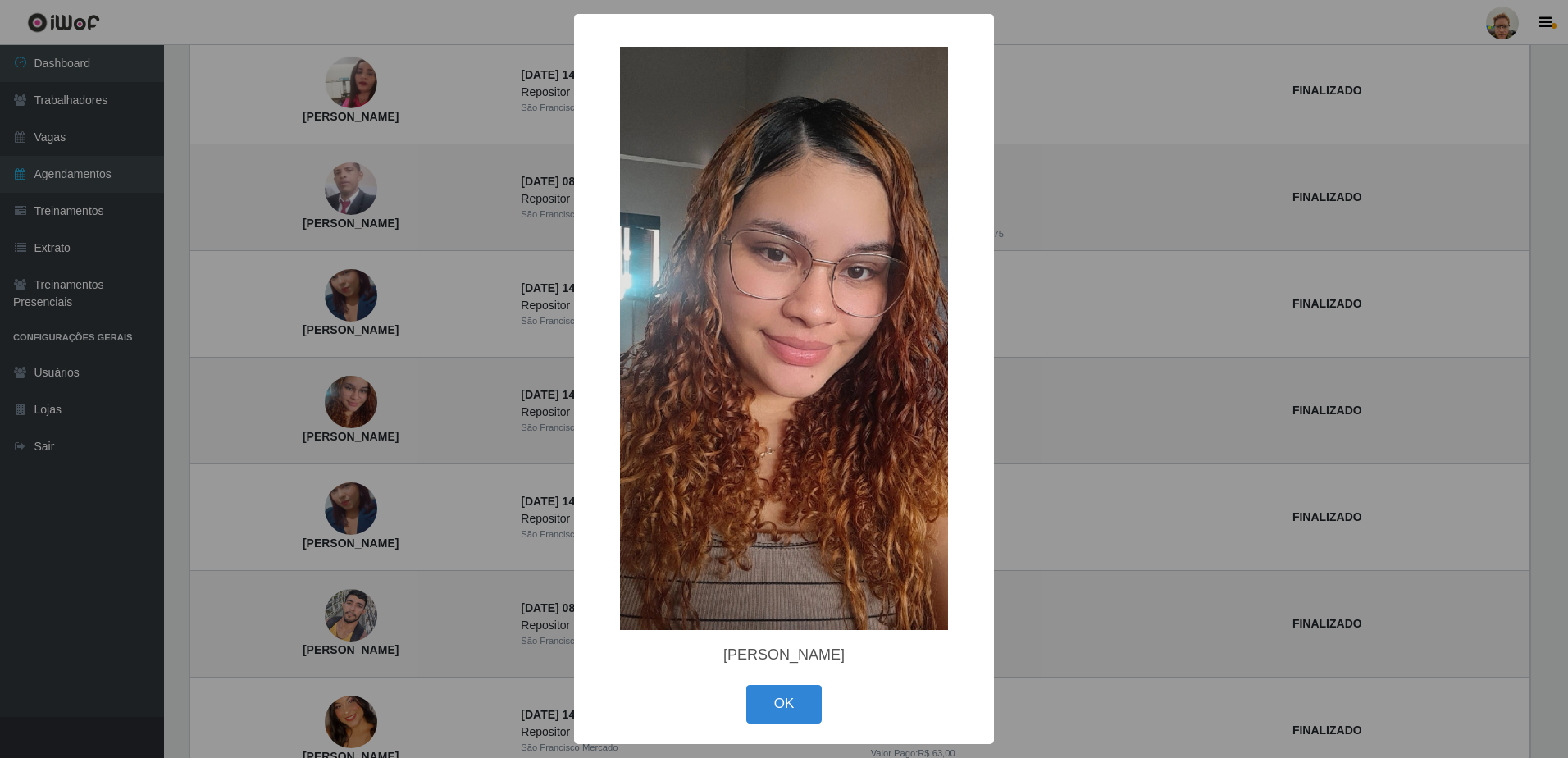
click at [514, 441] on div "× [PERSON_NAME] de Lima OK Cancel" at bounding box center [784, 379] width 1568 height 758
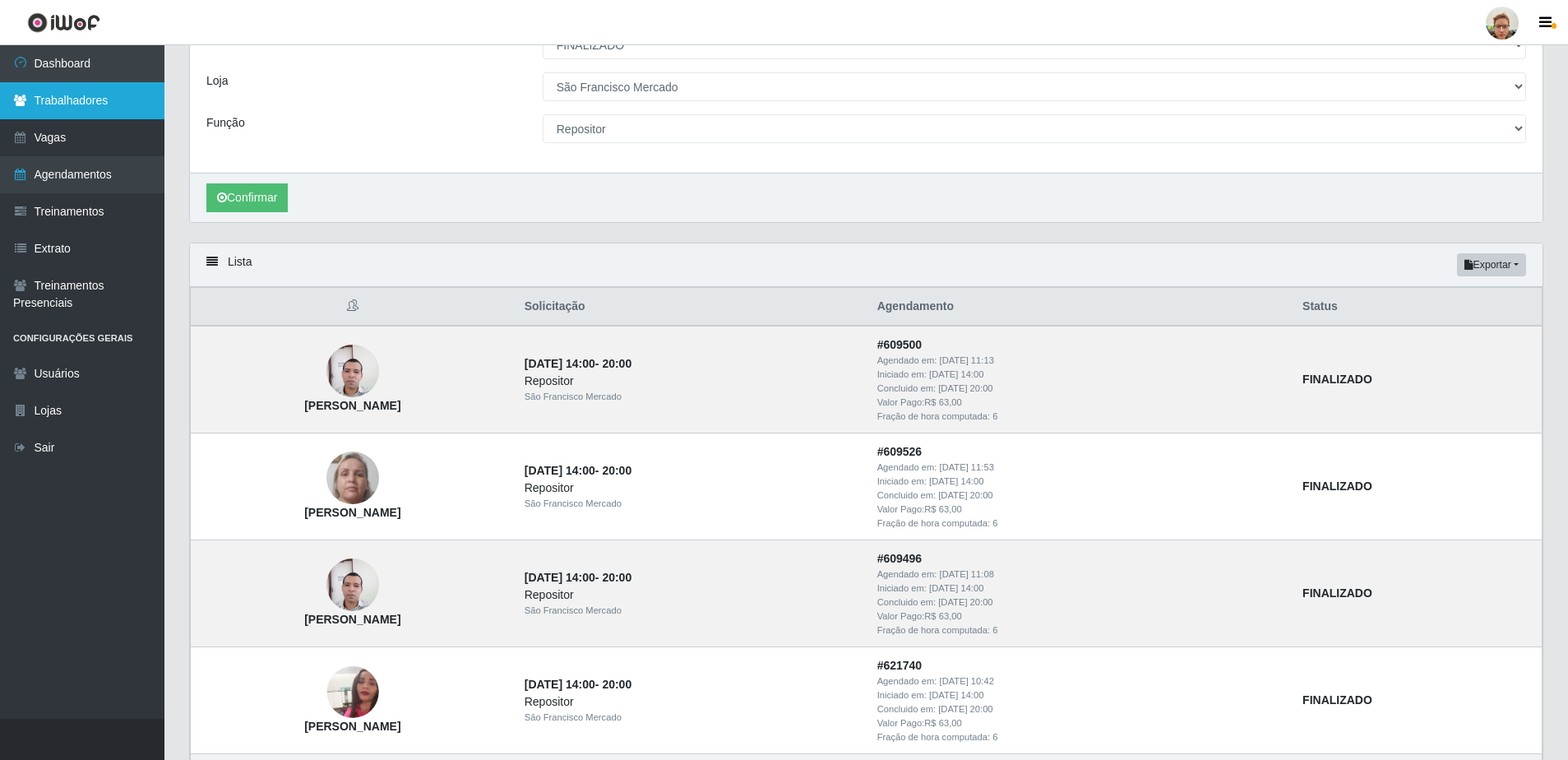
scroll to position [0, 0]
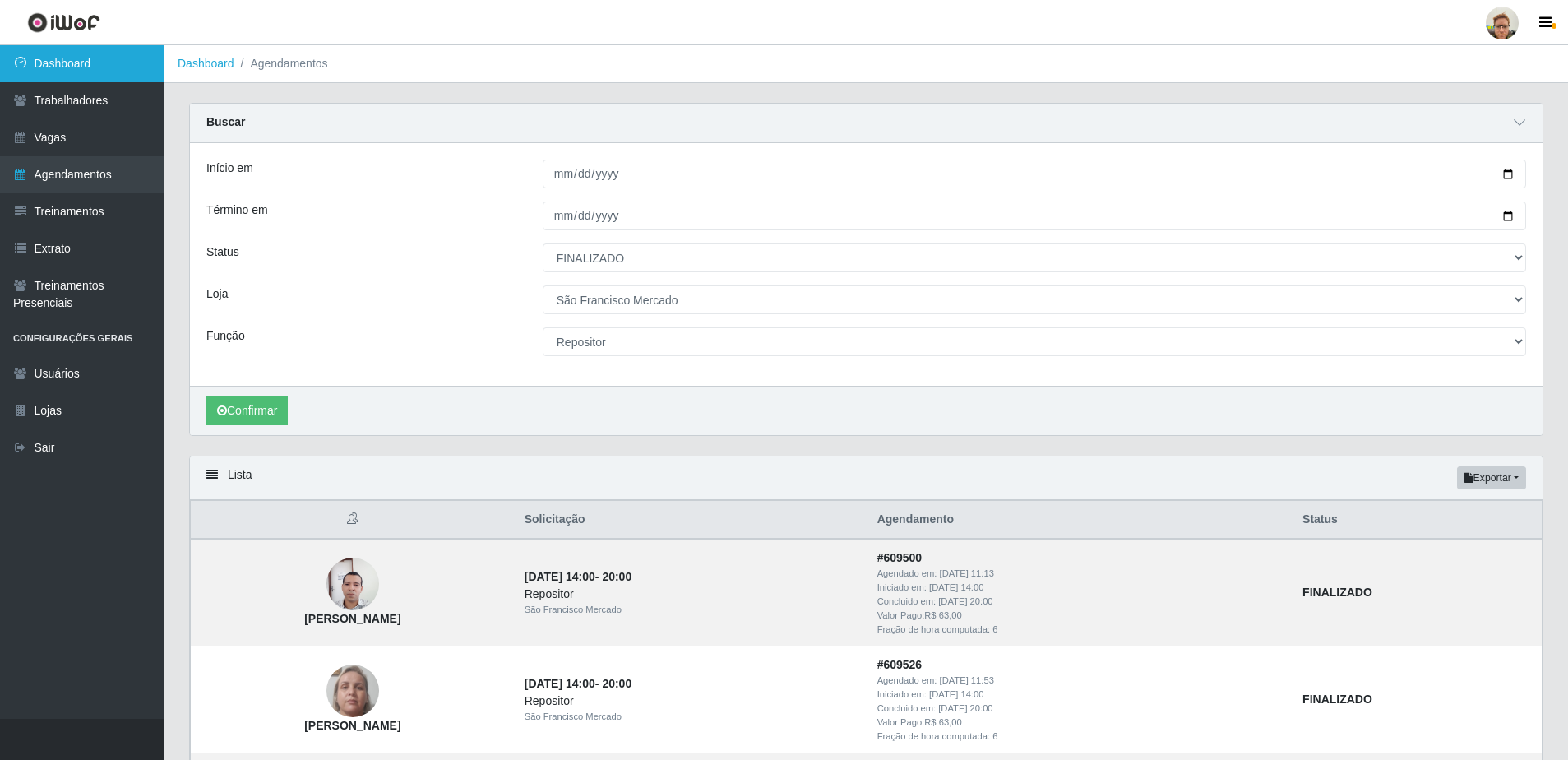
click at [73, 77] on link "Dashboard" at bounding box center [82, 63] width 164 height 37
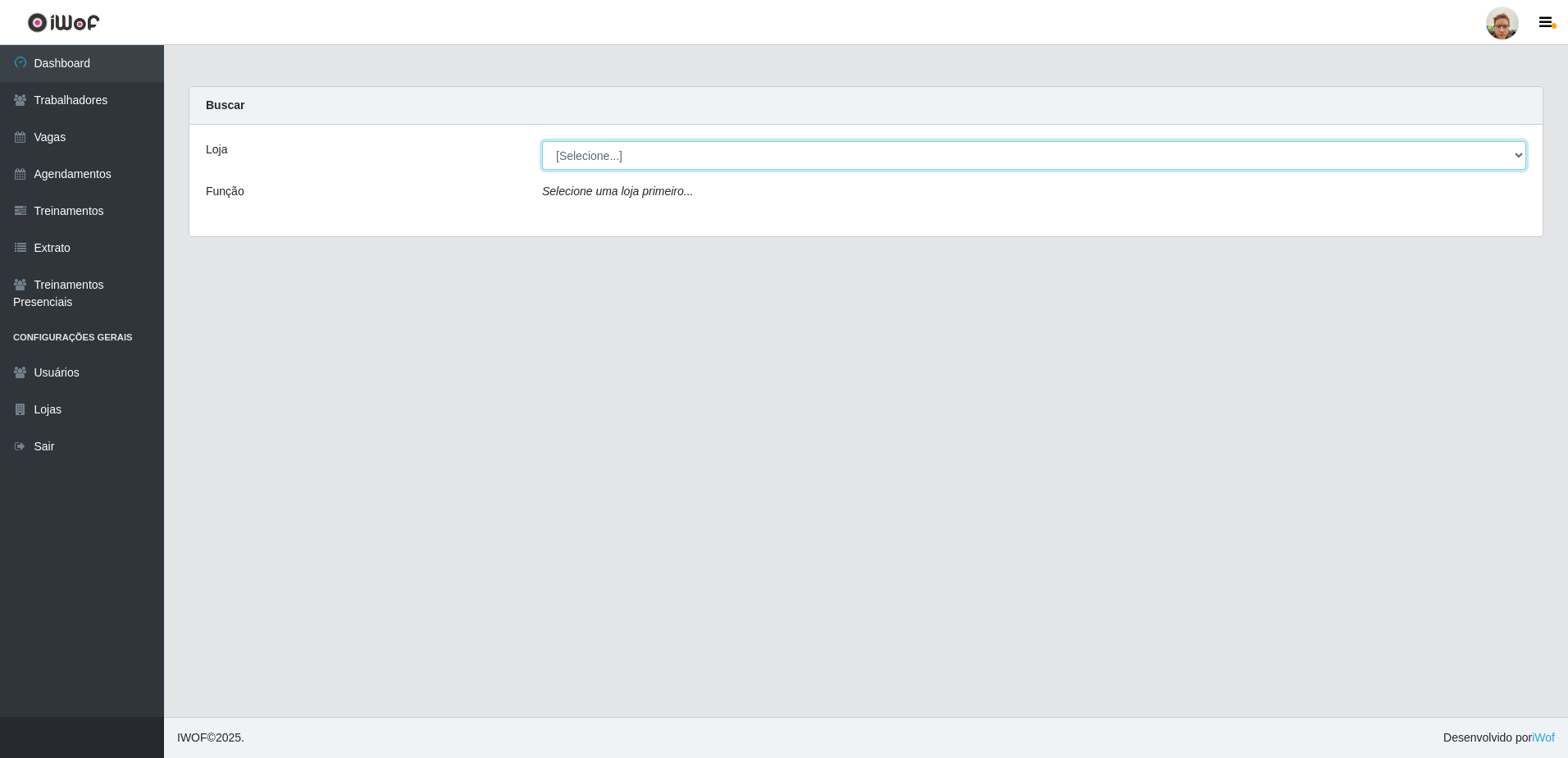
click at [692, 148] on select "[Selecione...] [GEOGRAPHIC_DATA]" at bounding box center [1034, 155] width 984 height 29
select select "168"
click at [543, 141] on select "[Selecione...] [GEOGRAPHIC_DATA]" at bounding box center [1034, 155] width 984 height 29
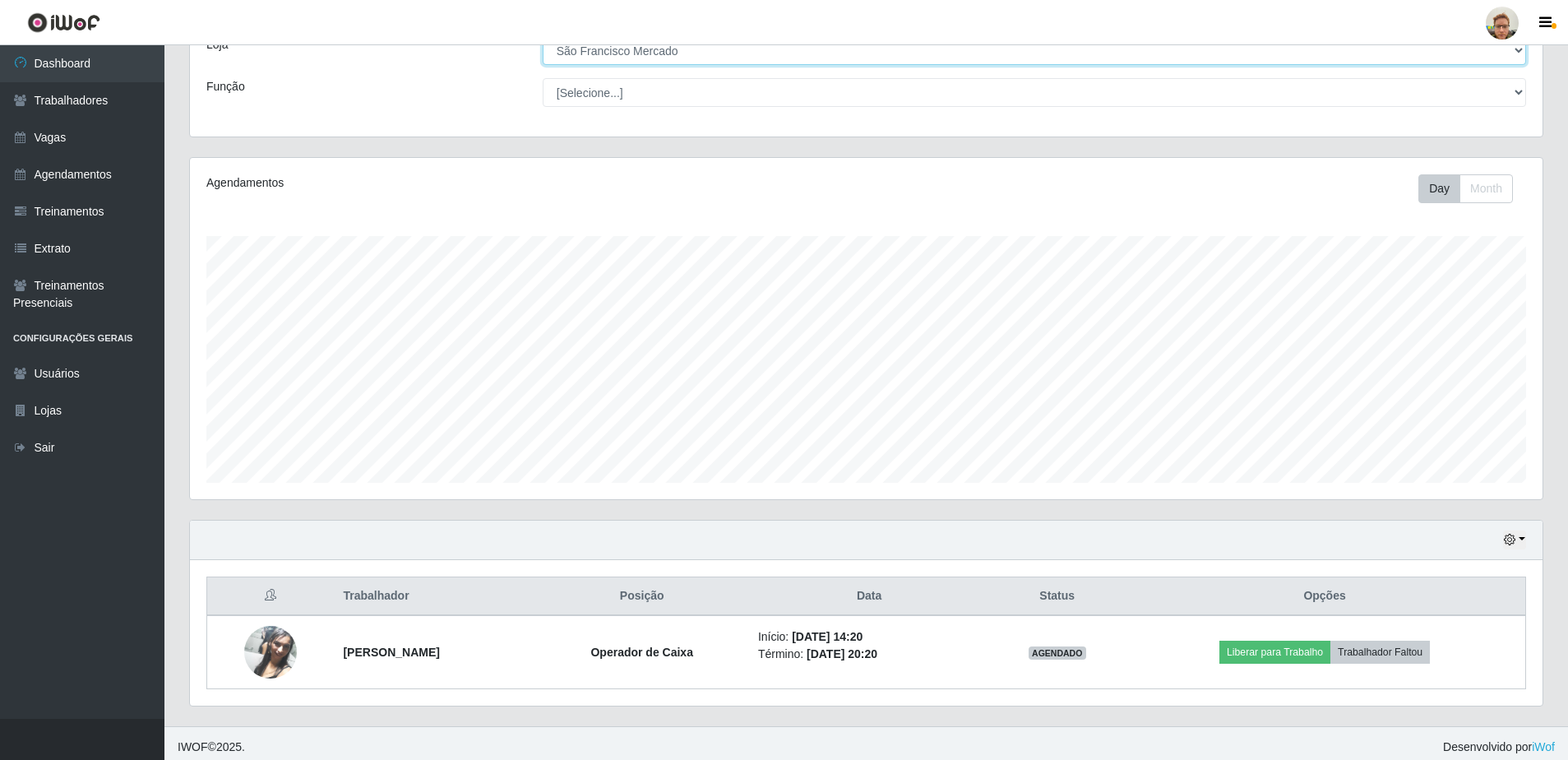
scroll to position [113, 0]
